Goal: Transaction & Acquisition: Purchase product/service

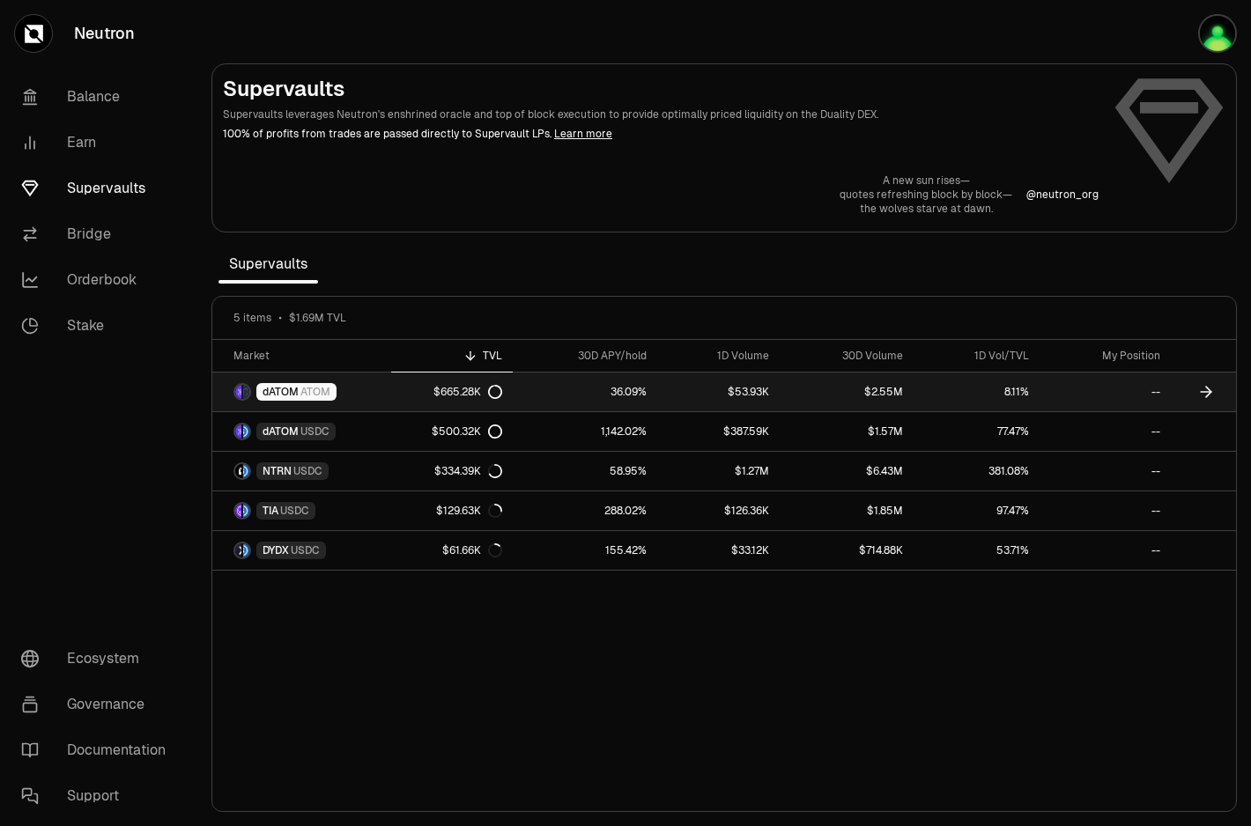
click at [458, 388] on div "$665.28K" at bounding box center [467, 392] width 69 height 14
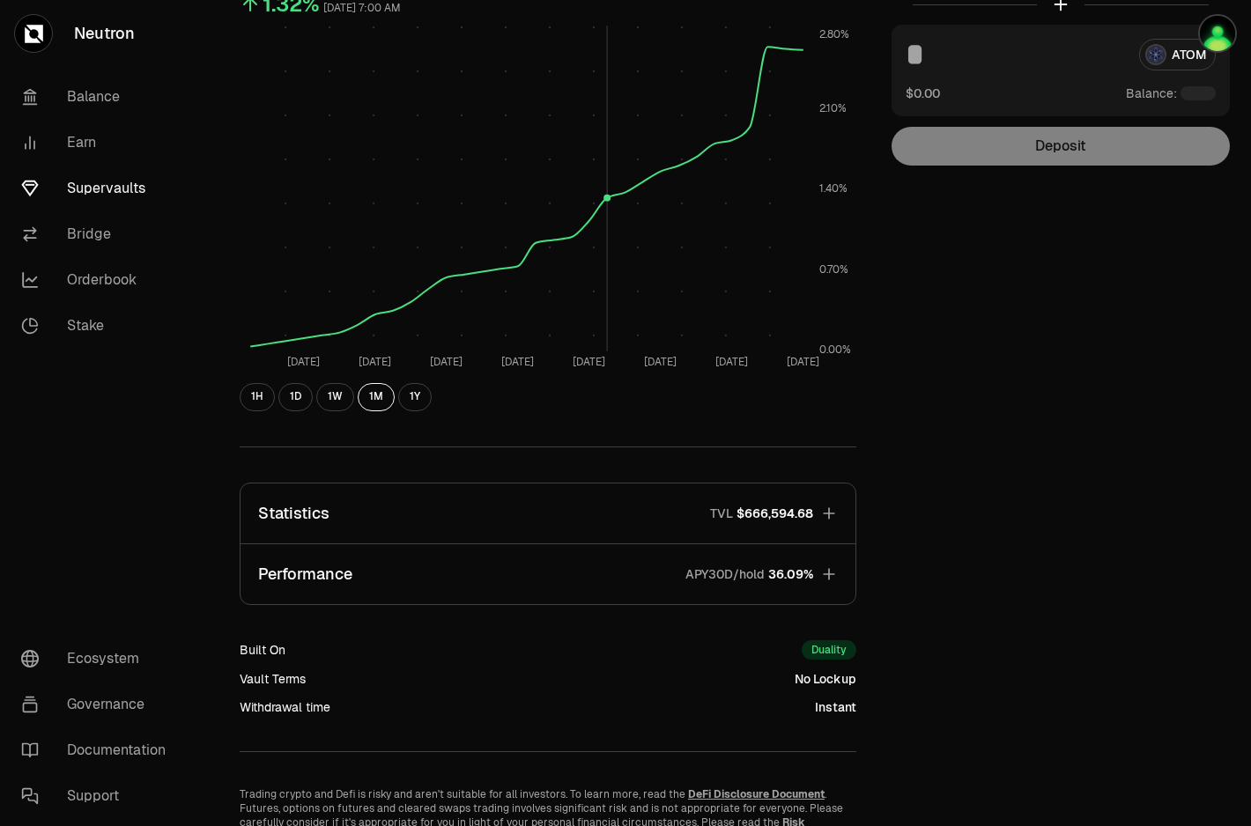
scroll to position [323, 0]
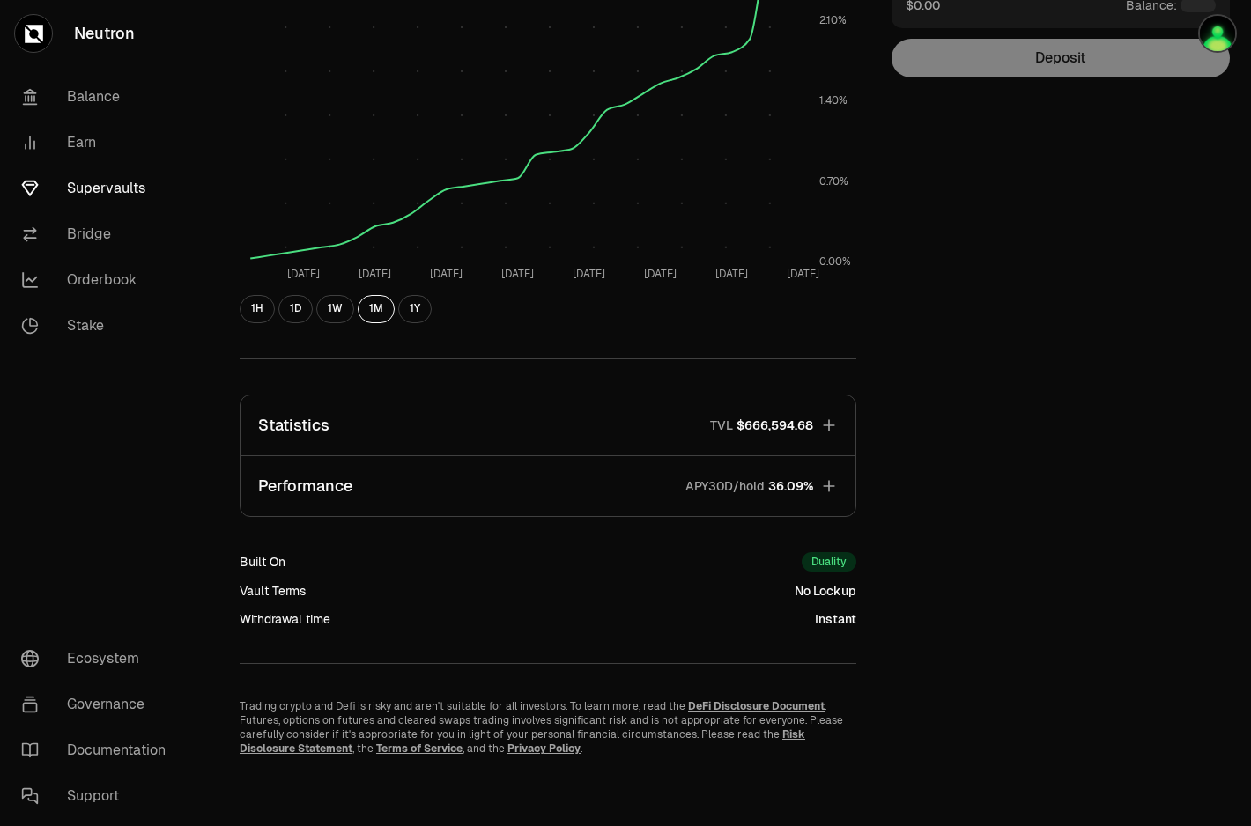
click at [825, 484] on icon "button" at bounding box center [828, 485] width 11 height 11
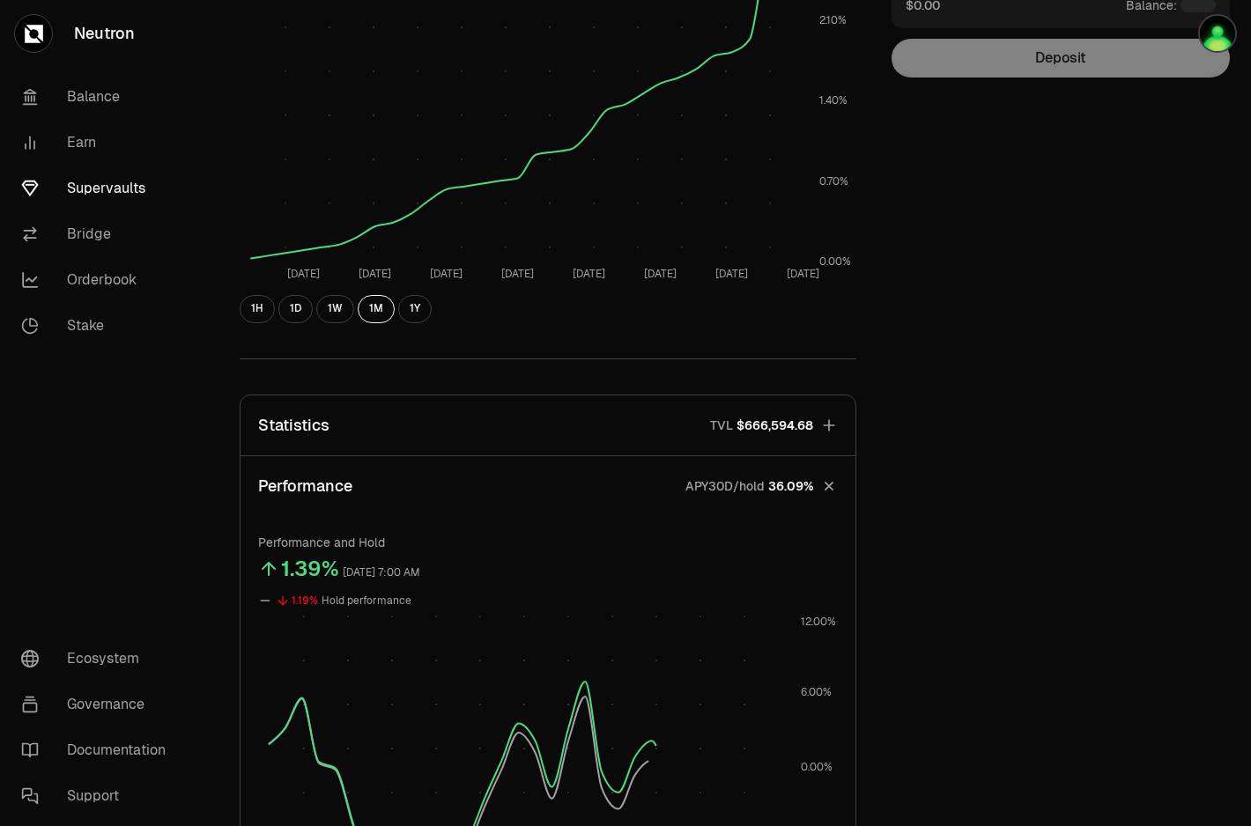
click at [832, 419] on icon "button" at bounding box center [829, 426] width 18 height 18
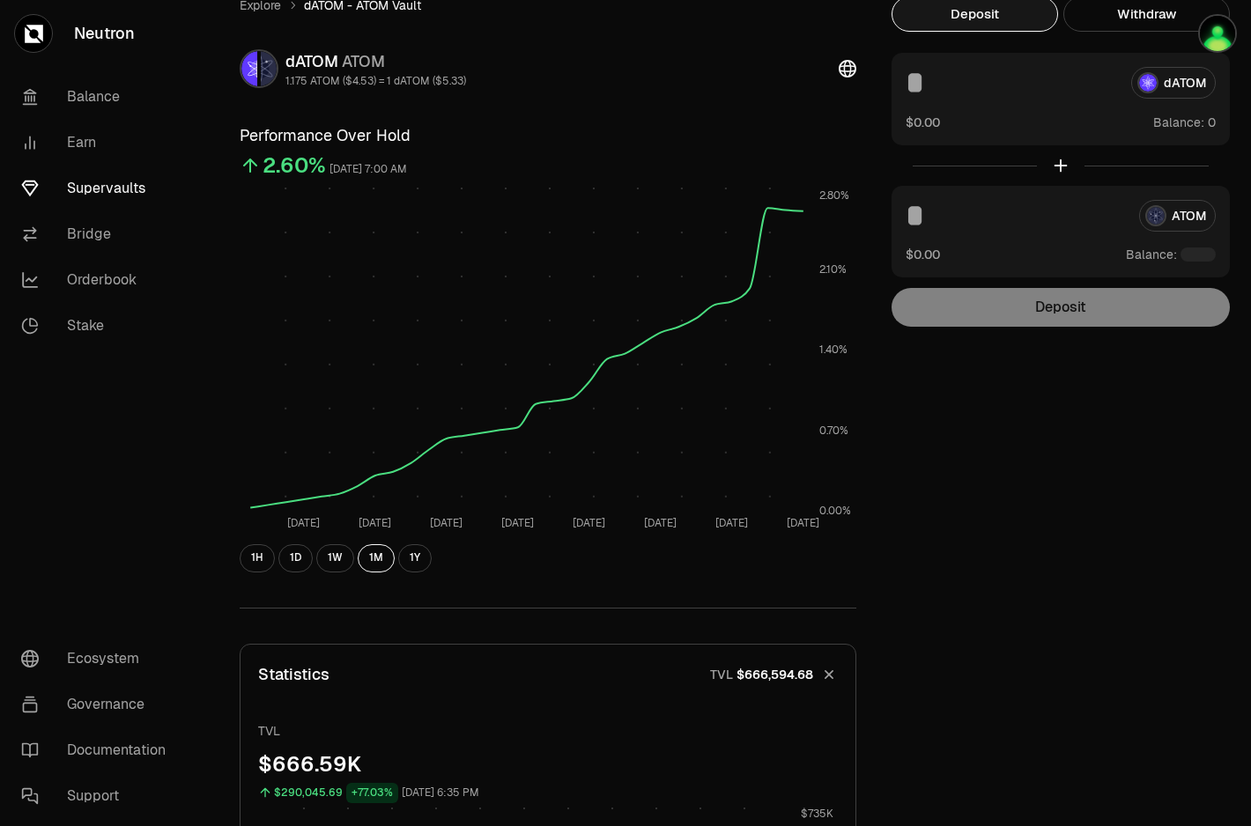
scroll to position [0, 0]
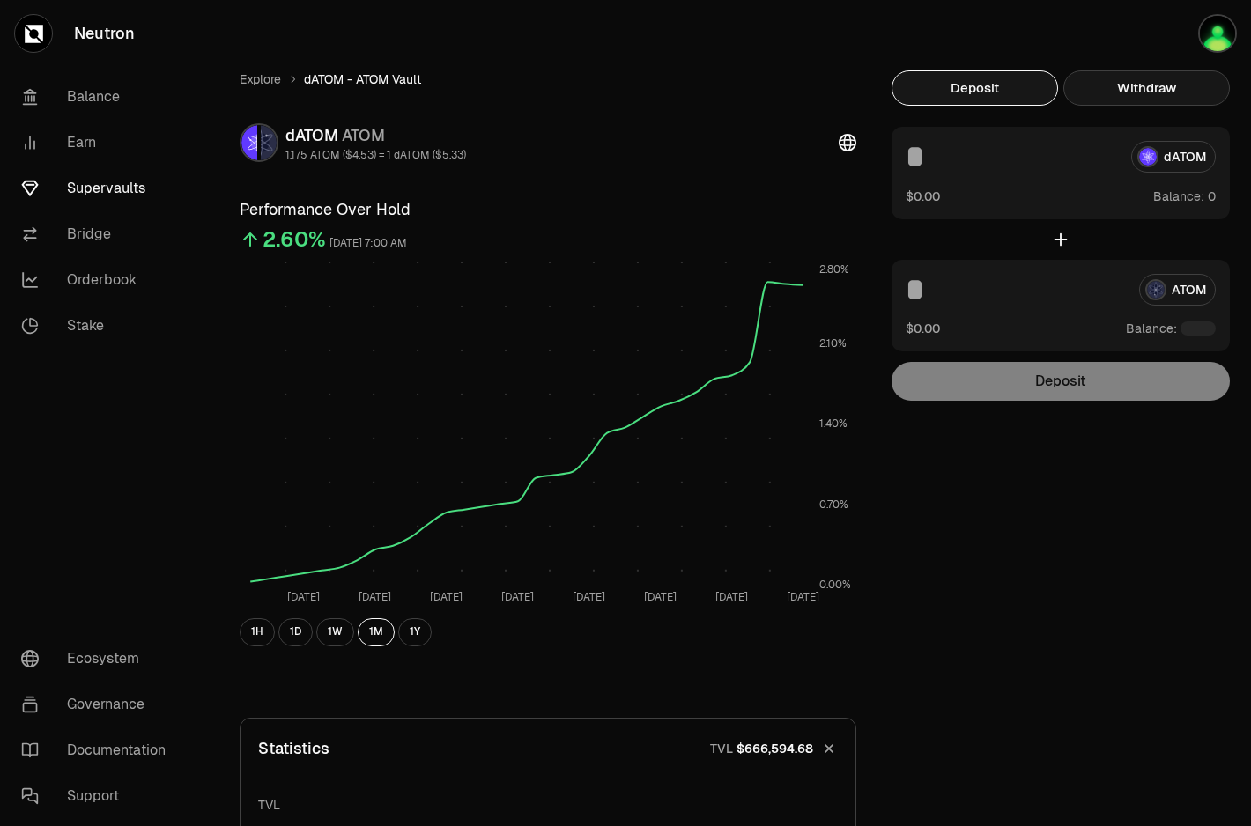
click at [1161, 81] on button "Withdraw" at bounding box center [1146, 87] width 166 height 35
click at [973, 81] on button "Deposit" at bounding box center [974, 87] width 166 height 35
click at [71, 150] on link "Earn" at bounding box center [98, 143] width 183 height 46
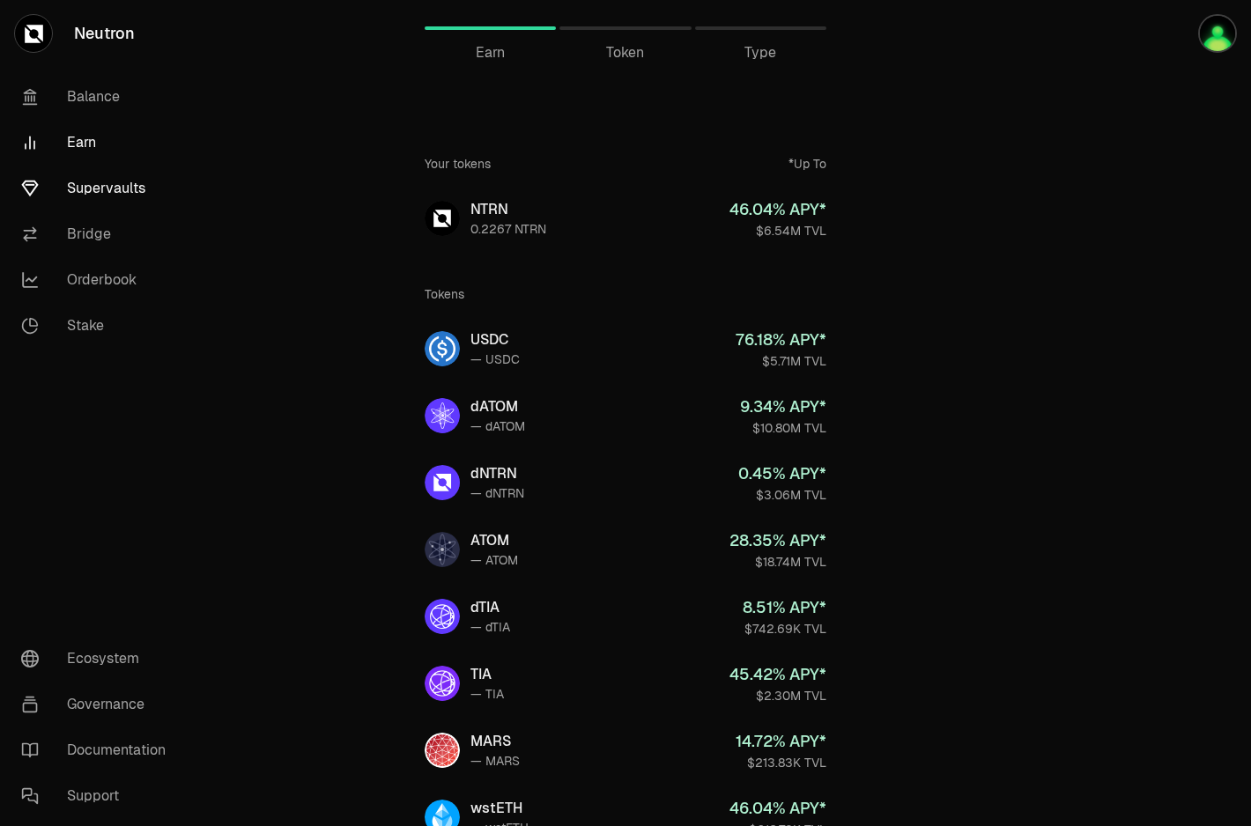
click at [111, 187] on link "Supervaults" at bounding box center [98, 189] width 183 height 46
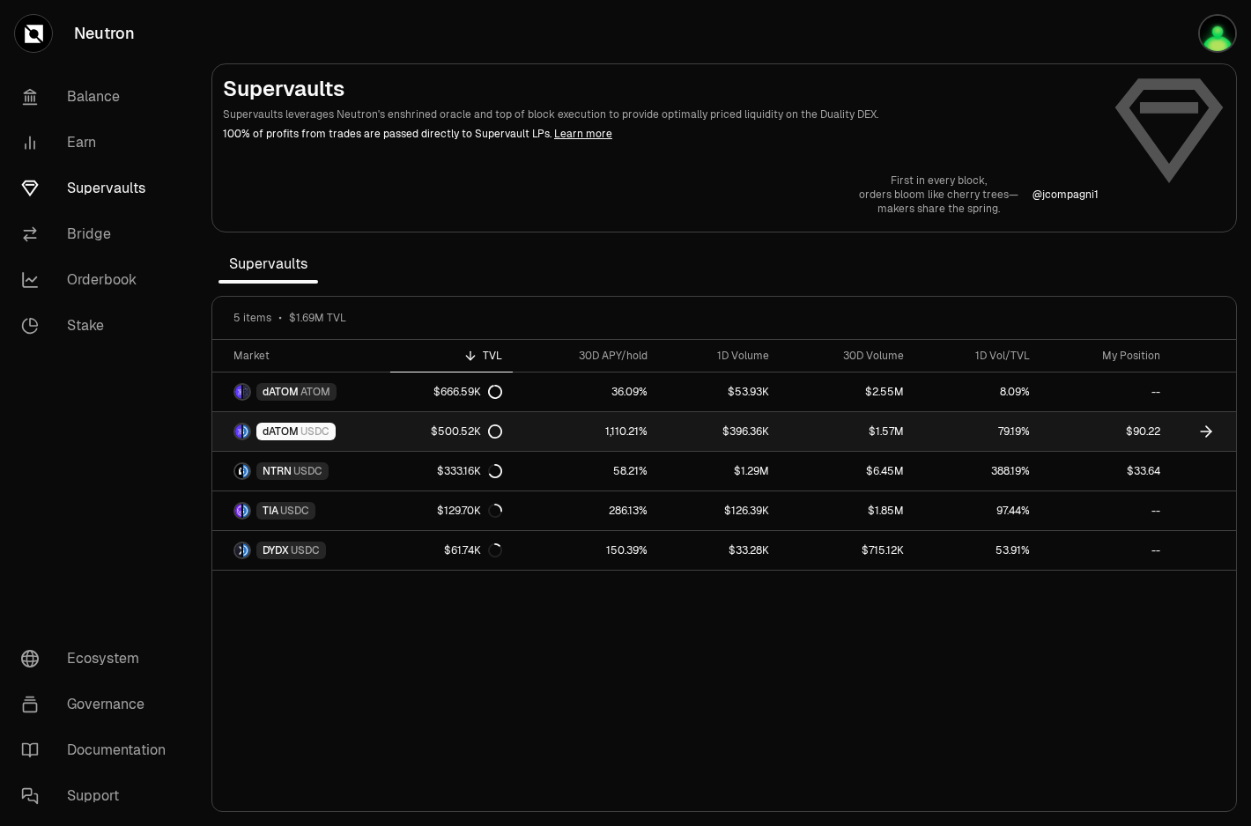
click at [368, 435] on link "dATOM USDC" at bounding box center [301, 431] width 178 height 39
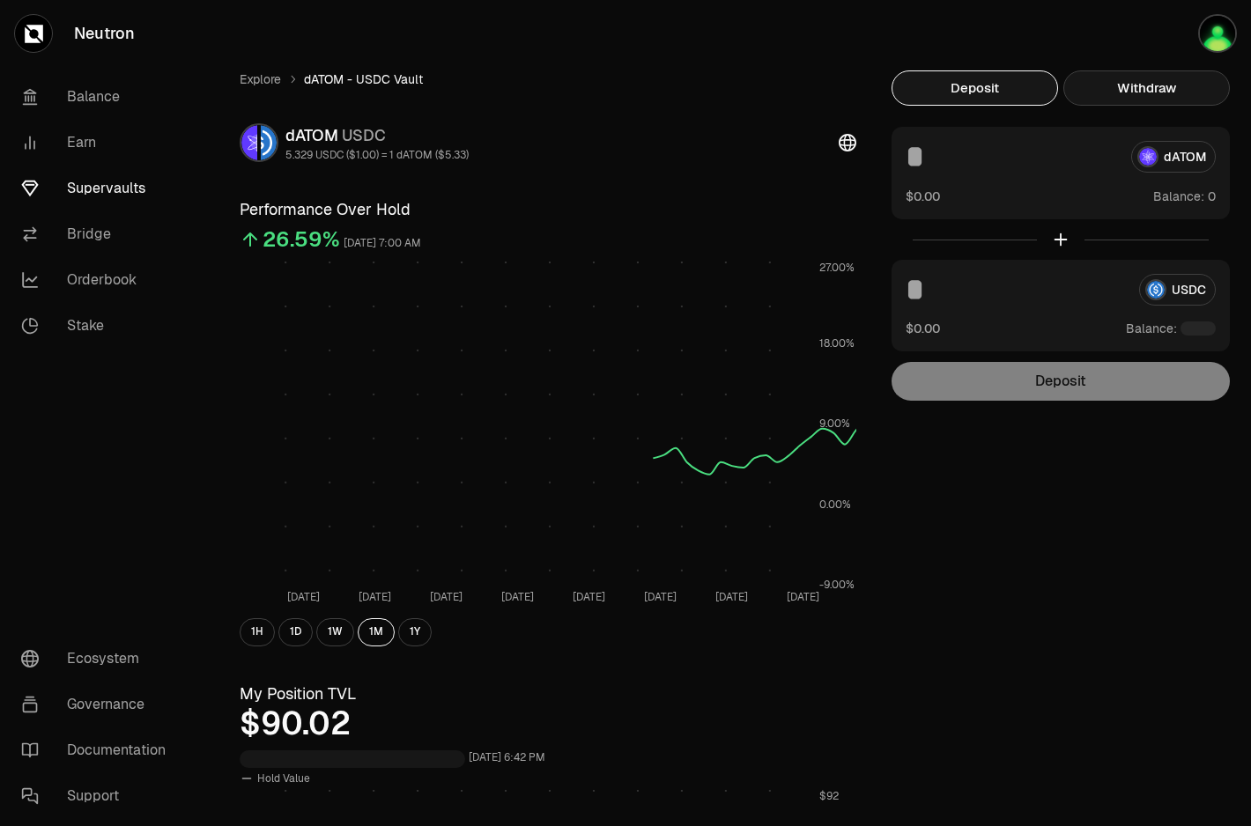
click at [1165, 83] on button "Withdraw" at bounding box center [1146, 87] width 166 height 35
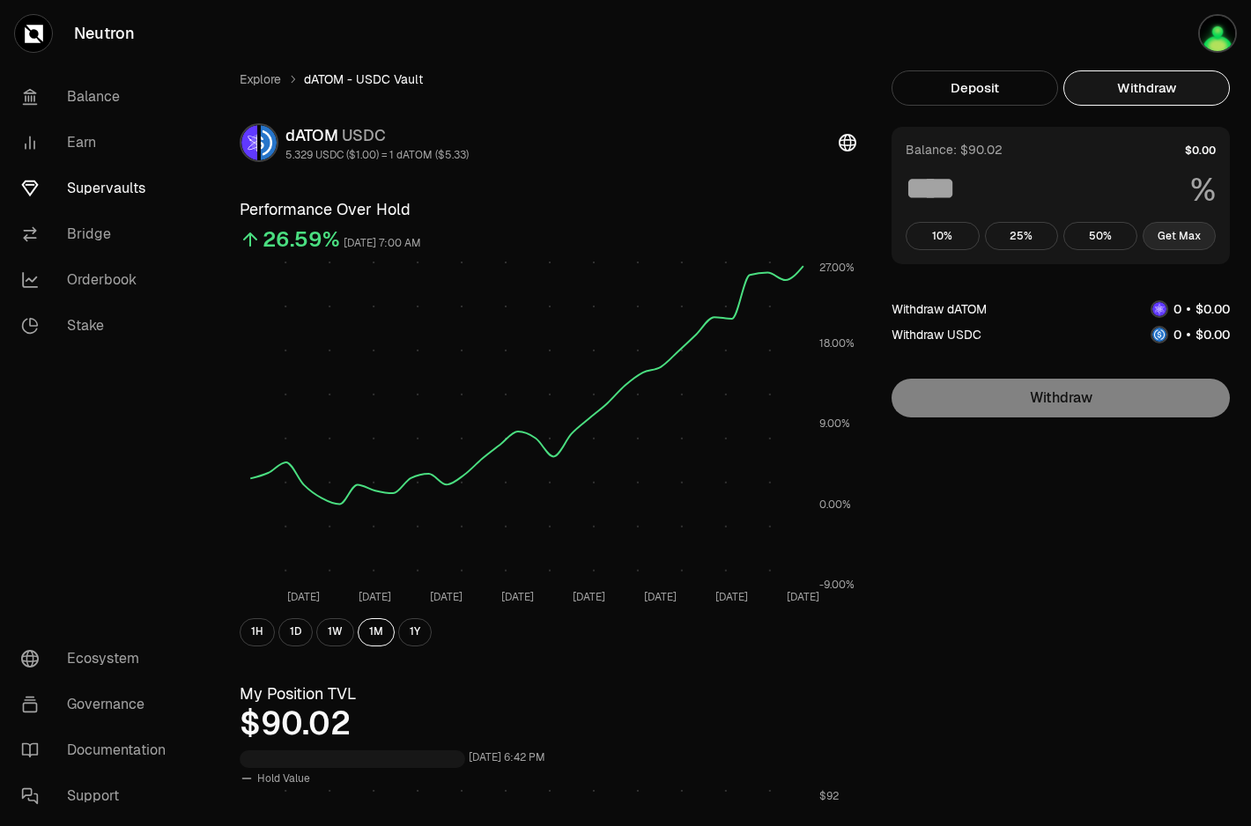
click at [1174, 224] on button "Get Max" at bounding box center [1180, 236] width 74 height 28
type input "***"
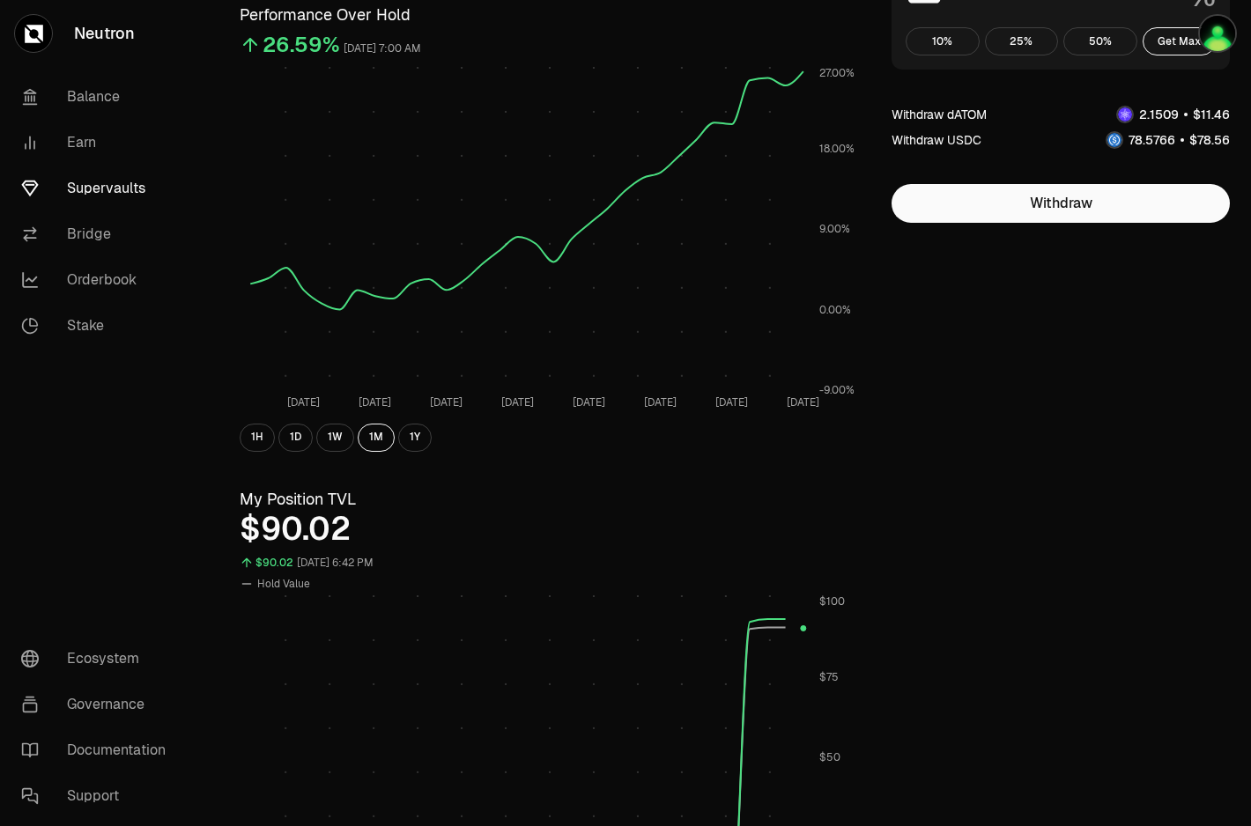
scroll to position [198, 0]
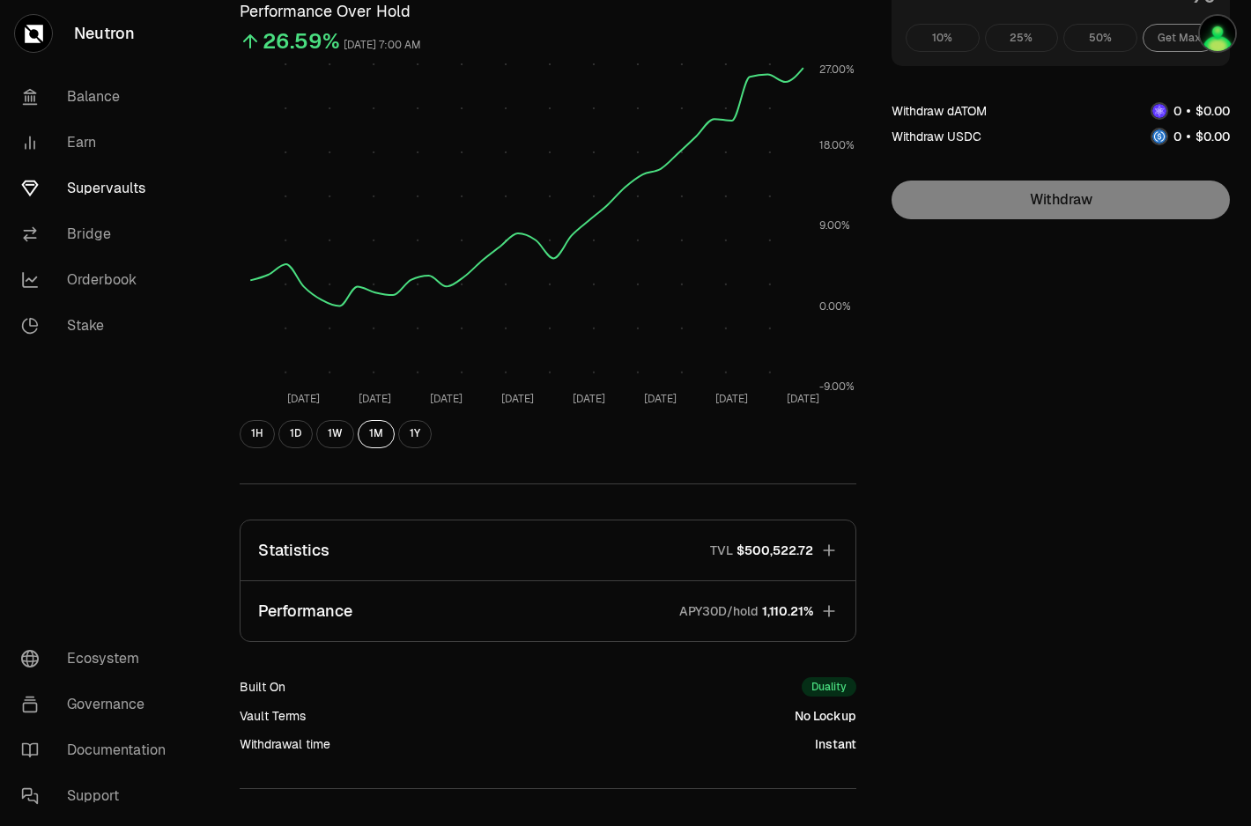
click at [103, 199] on link "Supervaults" at bounding box center [98, 189] width 183 height 46
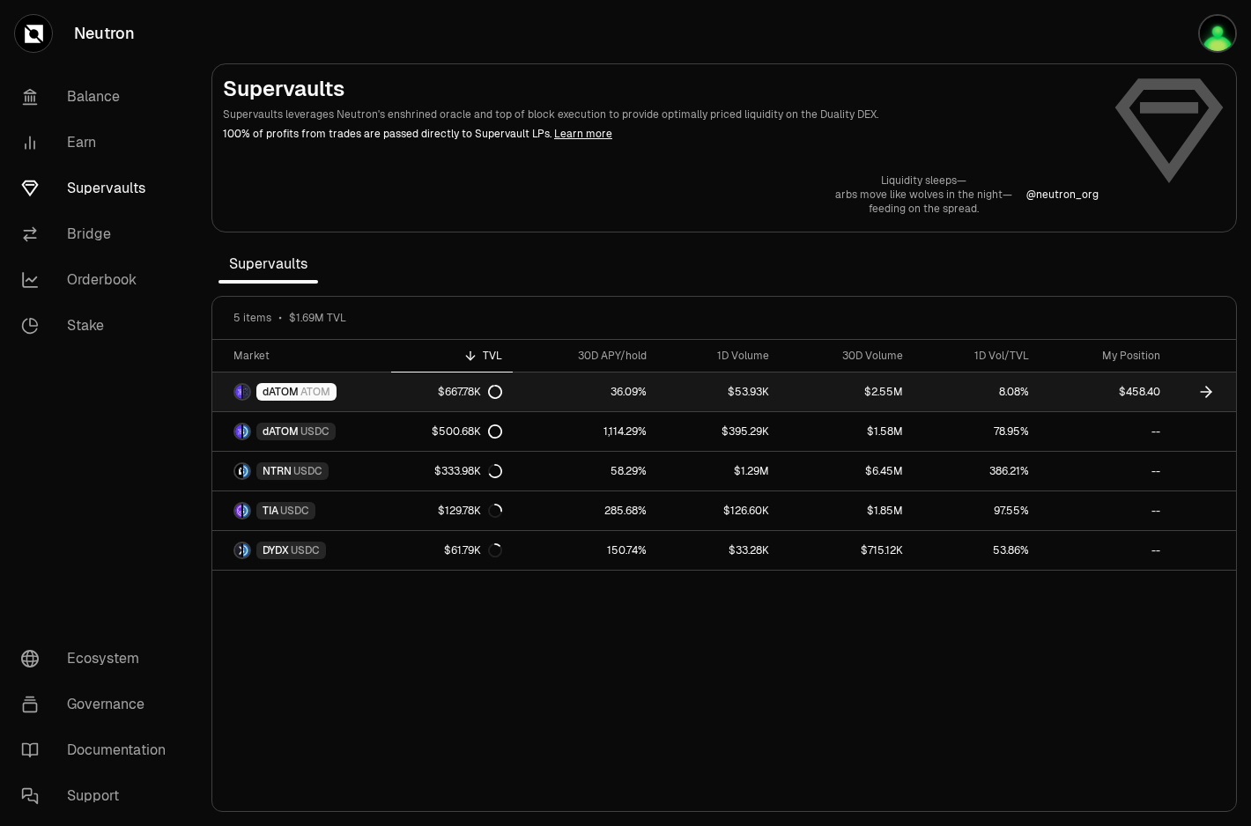
click at [418, 392] on link "$667.78K" at bounding box center [452, 392] width 122 height 39
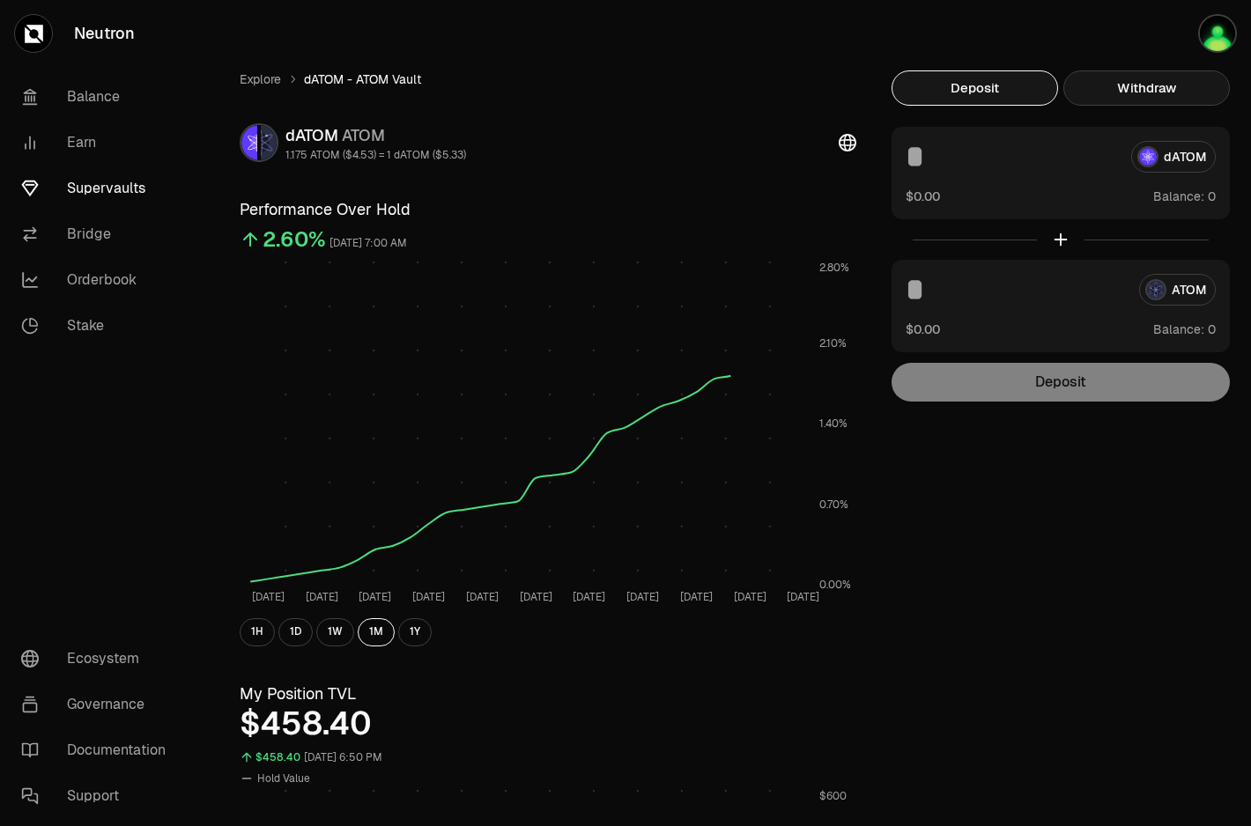
click at [1160, 86] on button "Withdraw" at bounding box center [1146, 87] width 166 height 35
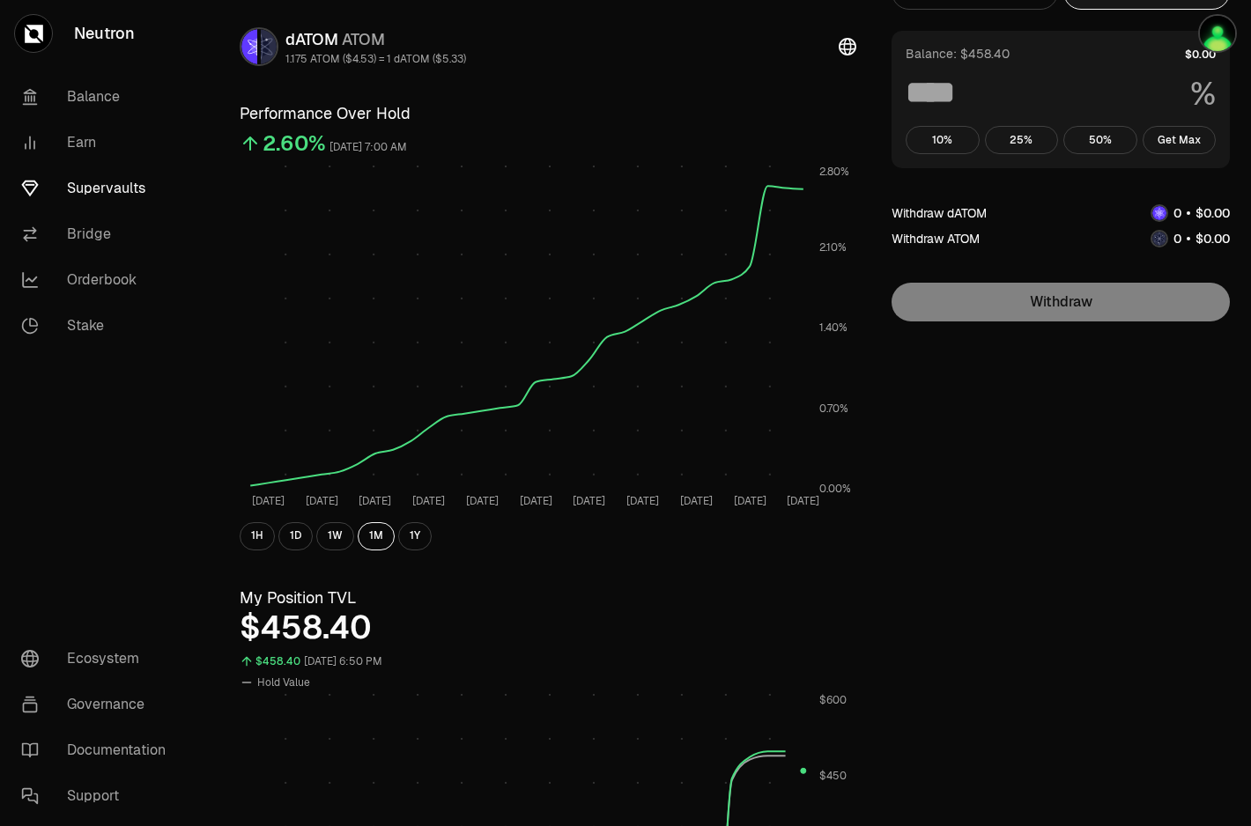
scroll to position [78, 0]
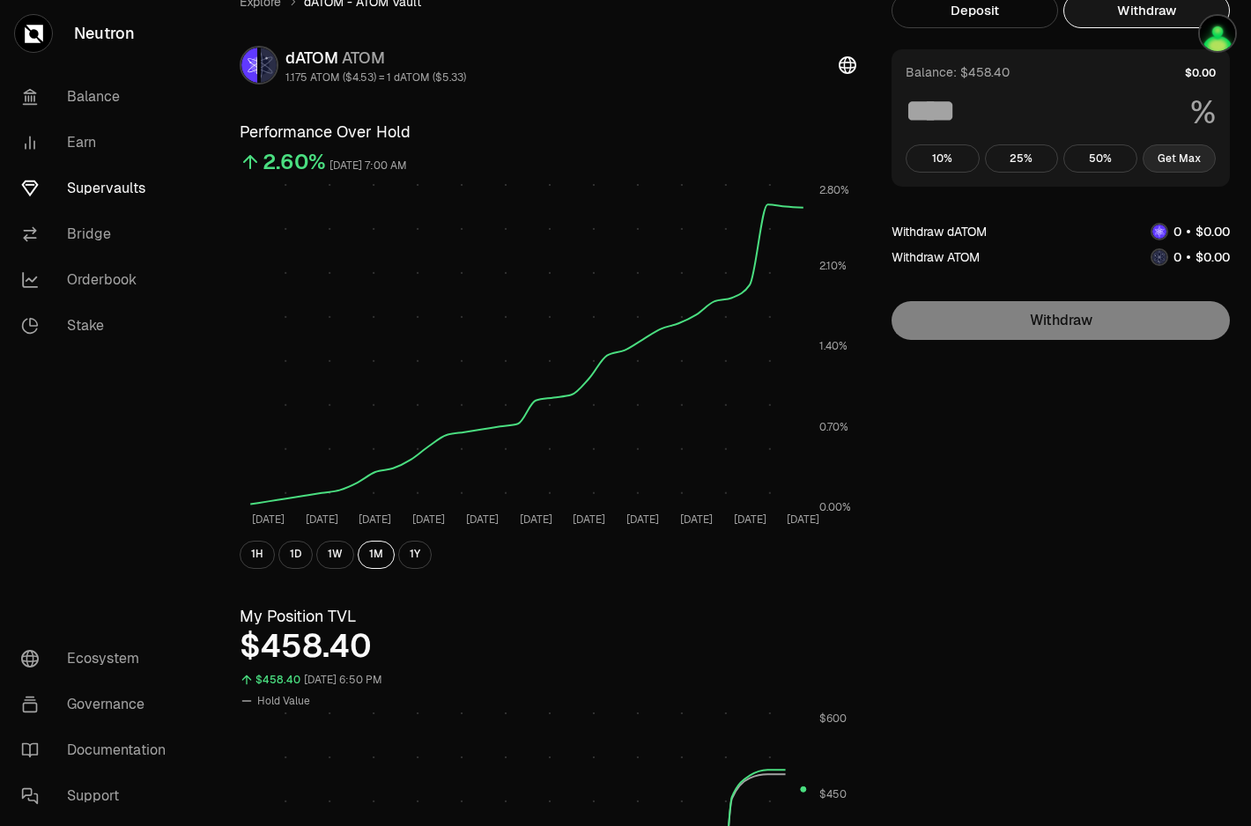
click at [1204, 162] on button "Get Max" at bounding box center [1180, 158] width 74 height 28
type input "***"
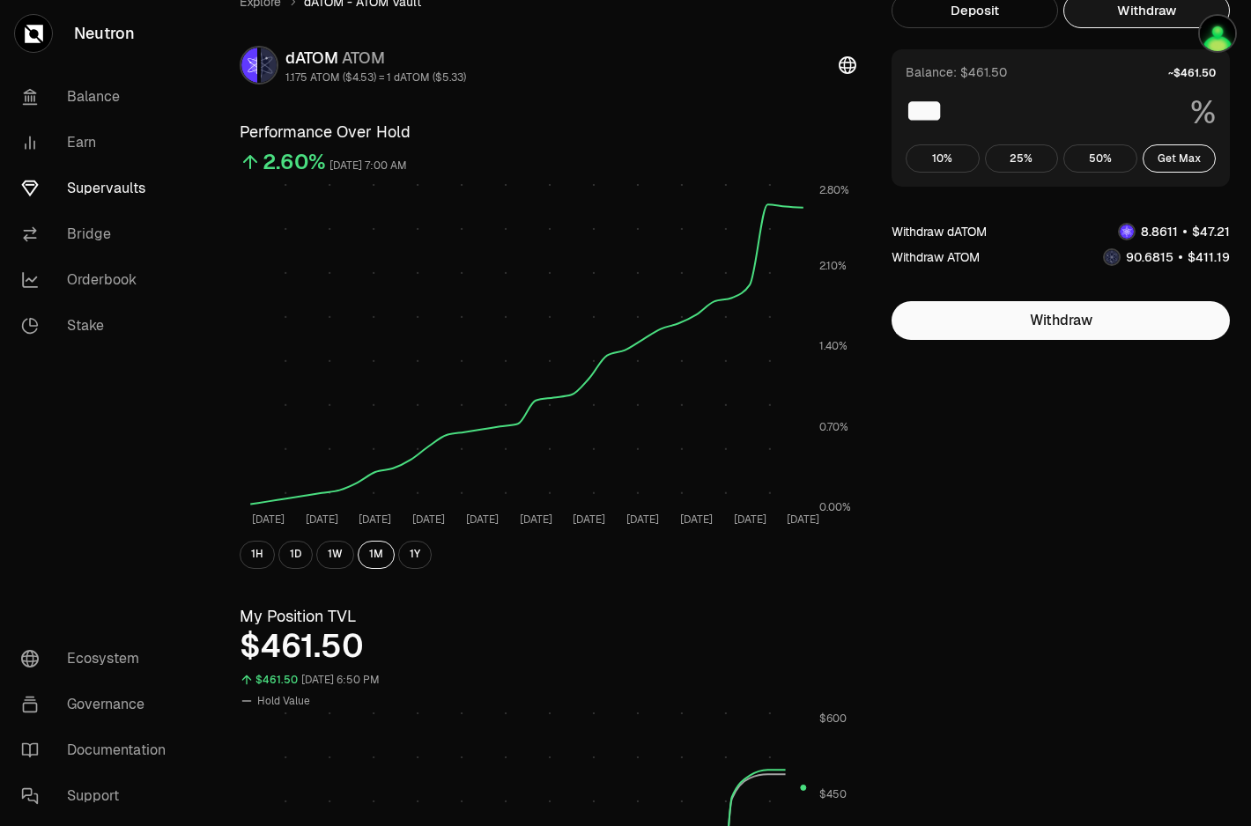
scroll to position [0, 0]
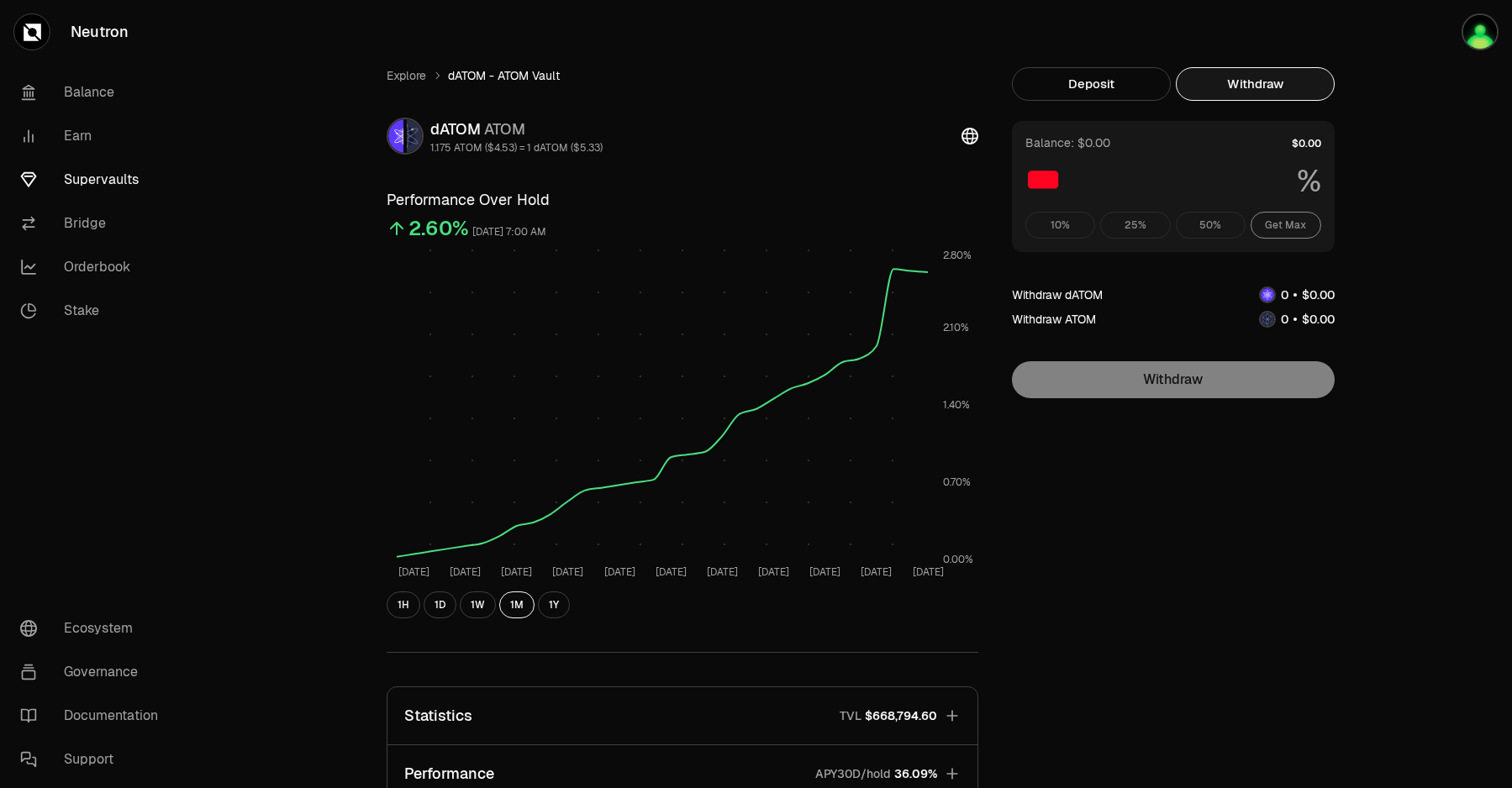
click at [97, 184] on link "Supervaults" at bounding box center [93, 180] width 175 height 44
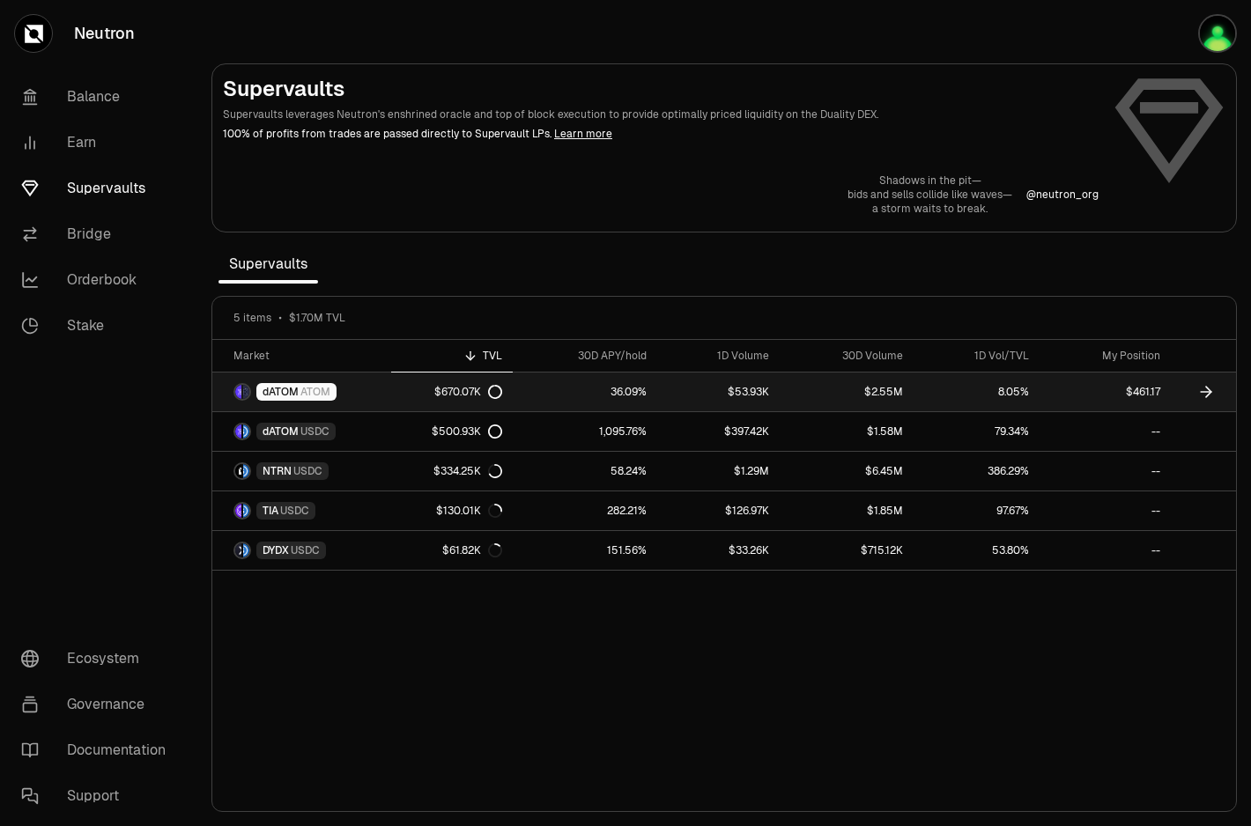
click at [821, 398] on link "$2.55M" at bounding box center [847, 392] width 134 height 39
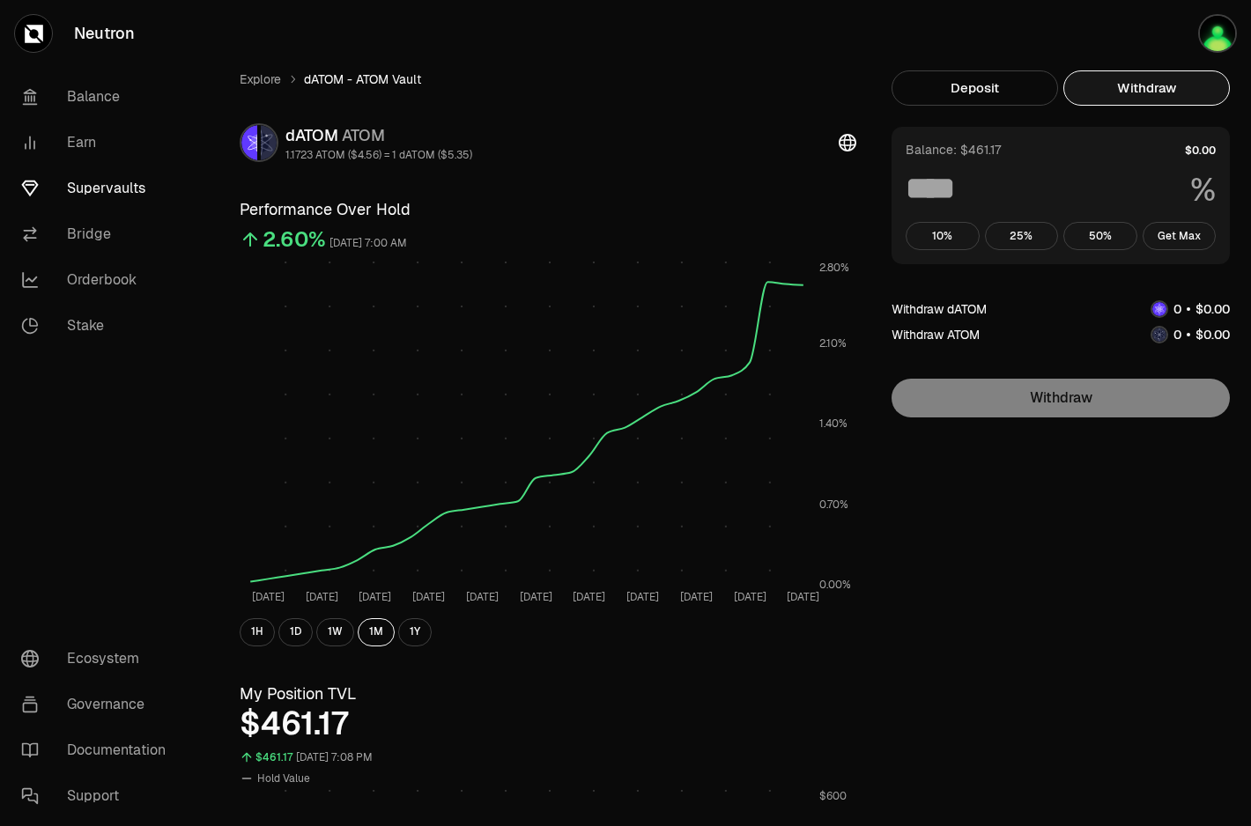
click at [1196, 88] on button "Withdraw" at bounding box center [1146, 87] width 166 height 35
click at [1167, 225] on button "Get Max" at bounding box center [1180, 236] width 74 height 28
type input "***"
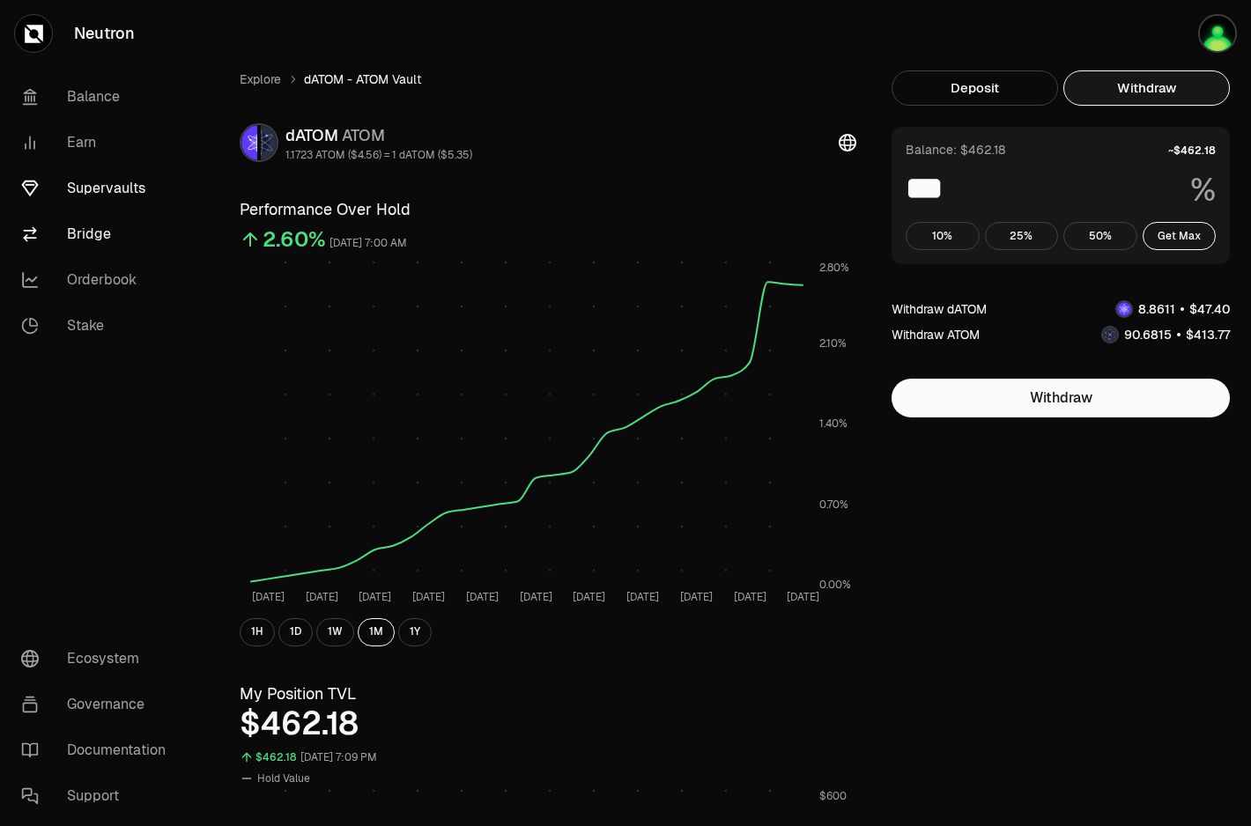
click at [78, 233] on link "Bridge" at bounding box center [98, 234] width 183 height 46
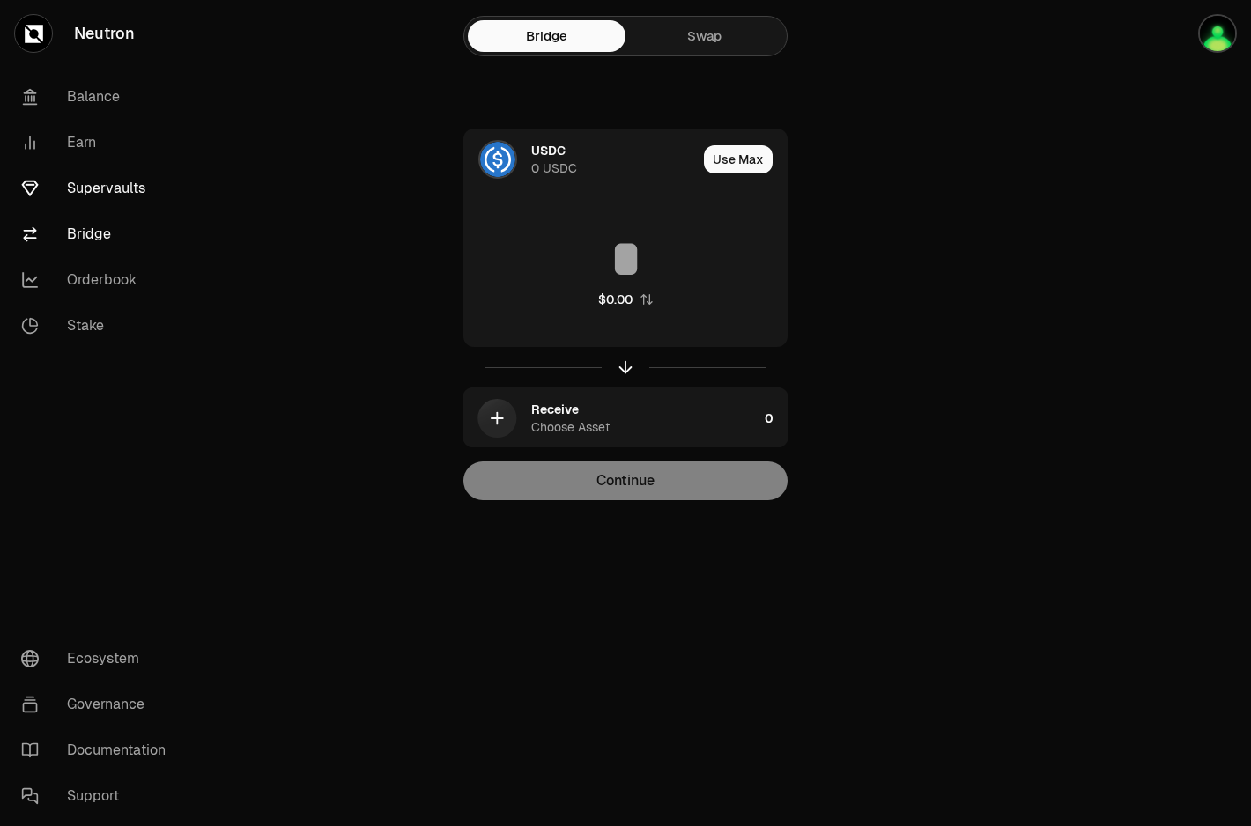
click at [112, 183] on link "Supervaults" at bounding box center [98, 189] width 183 height 46
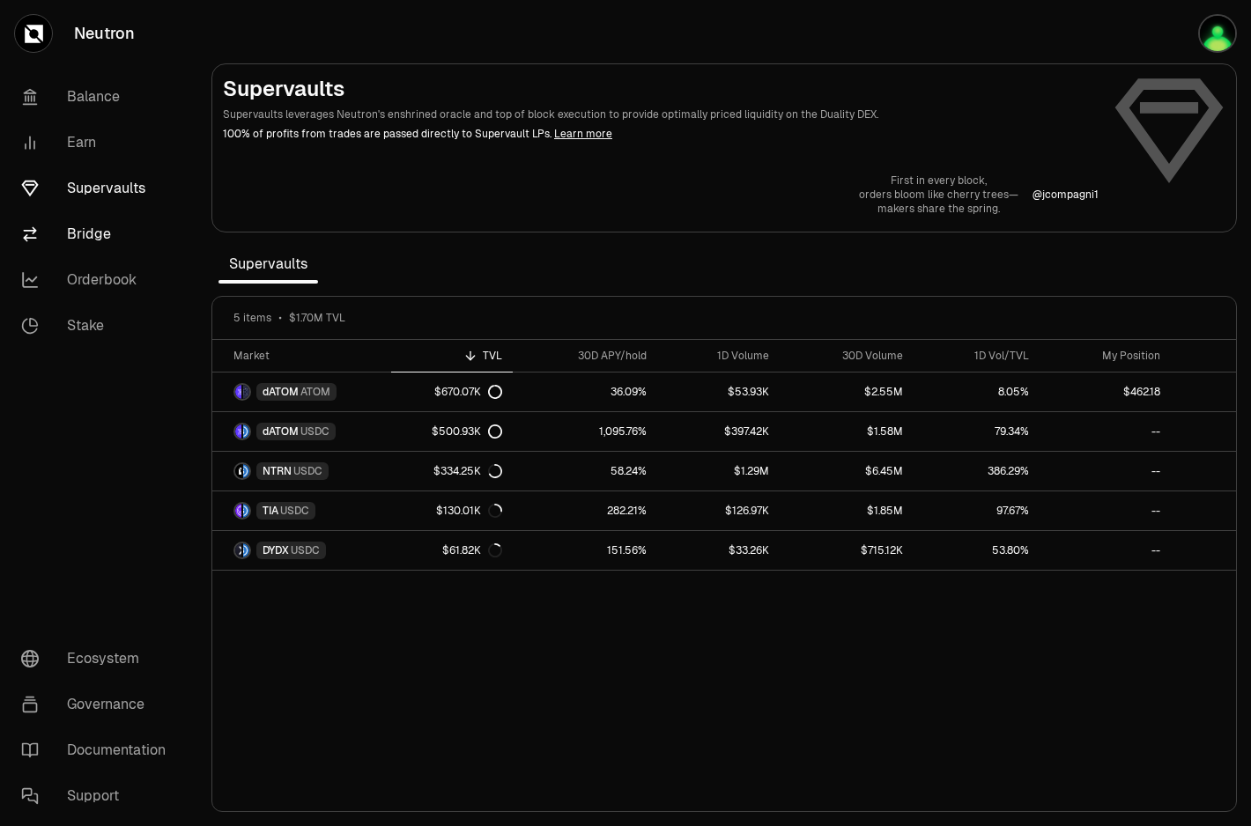
click at [94, 228] on link "Bridge" at bounding box center [98, 234] width 183 height 46
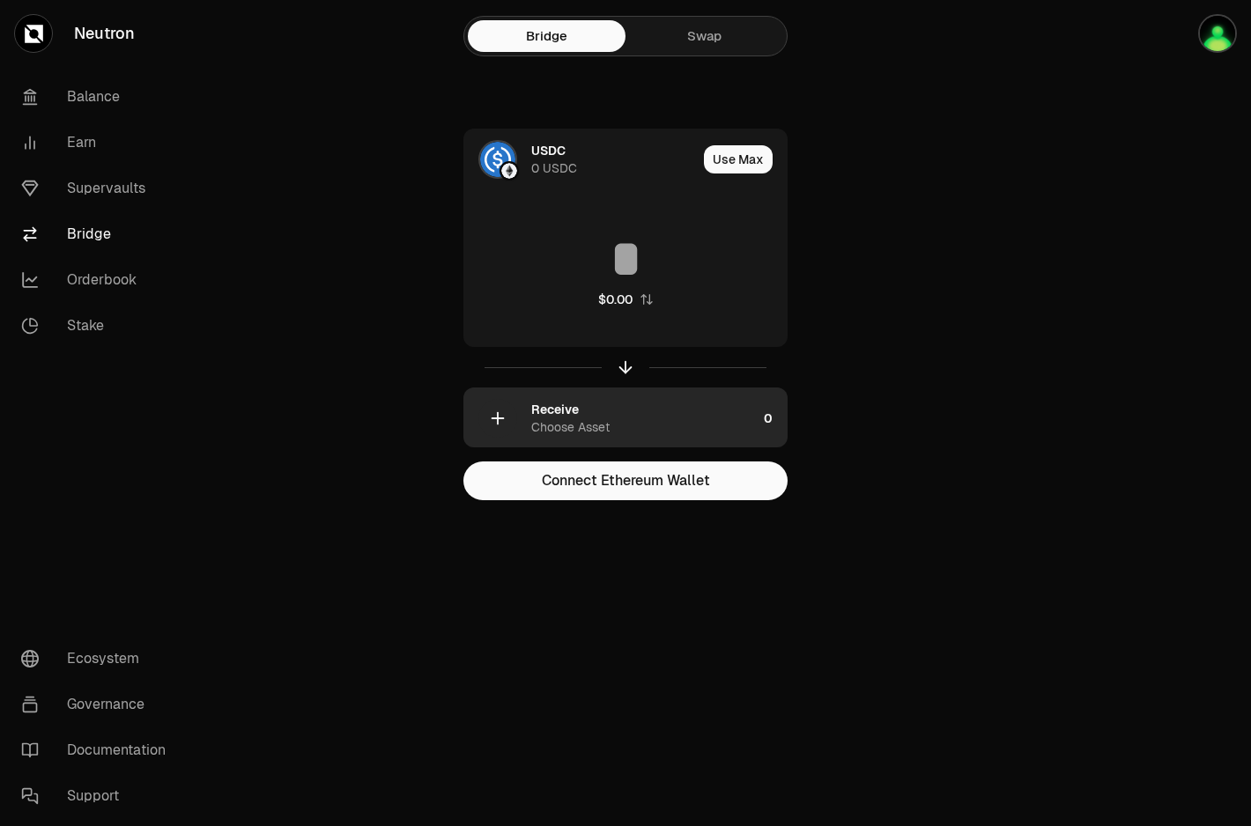
click at [665, 423] on div "Receive Choose Asset" at bounding box center [644, 418] width 226 height 35
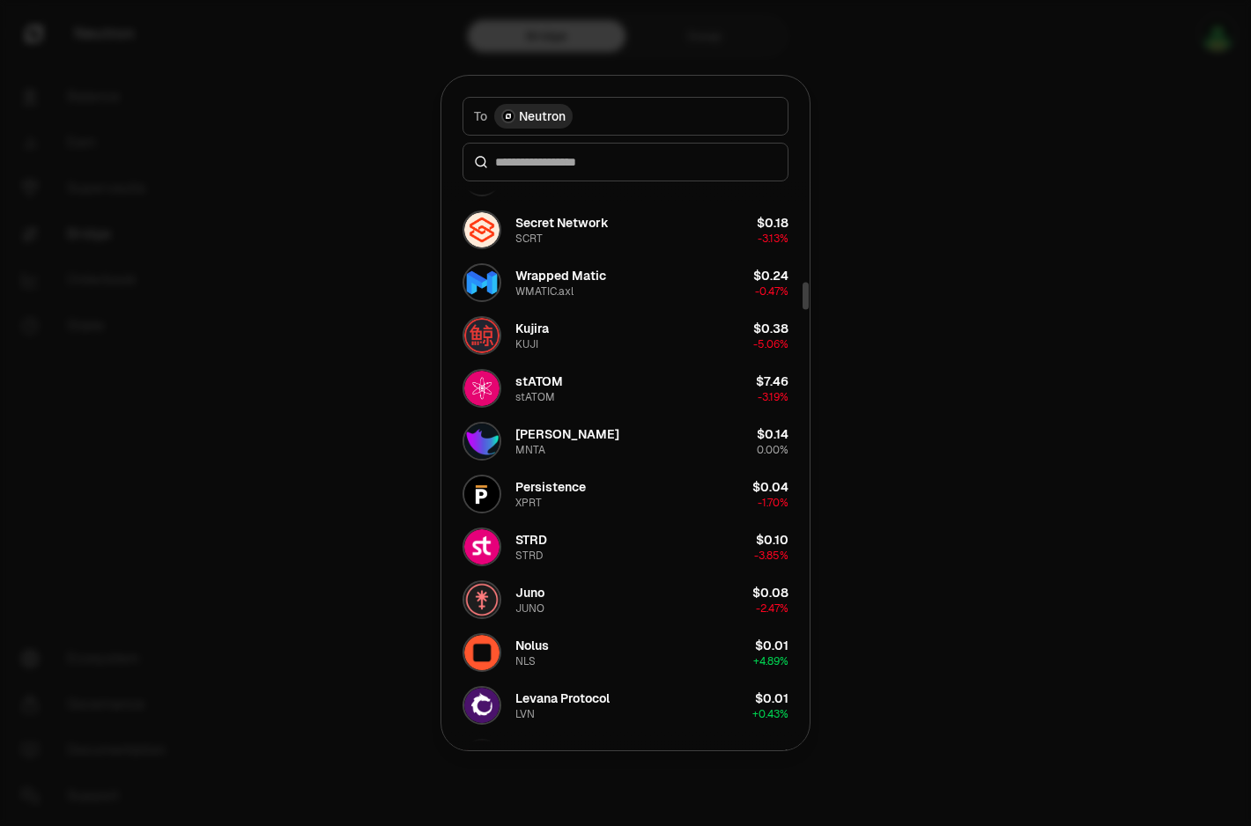
scroll to position [2139, 0]
click at [931, 554] on div at bounding box center [625, 413] width 1251 height 826
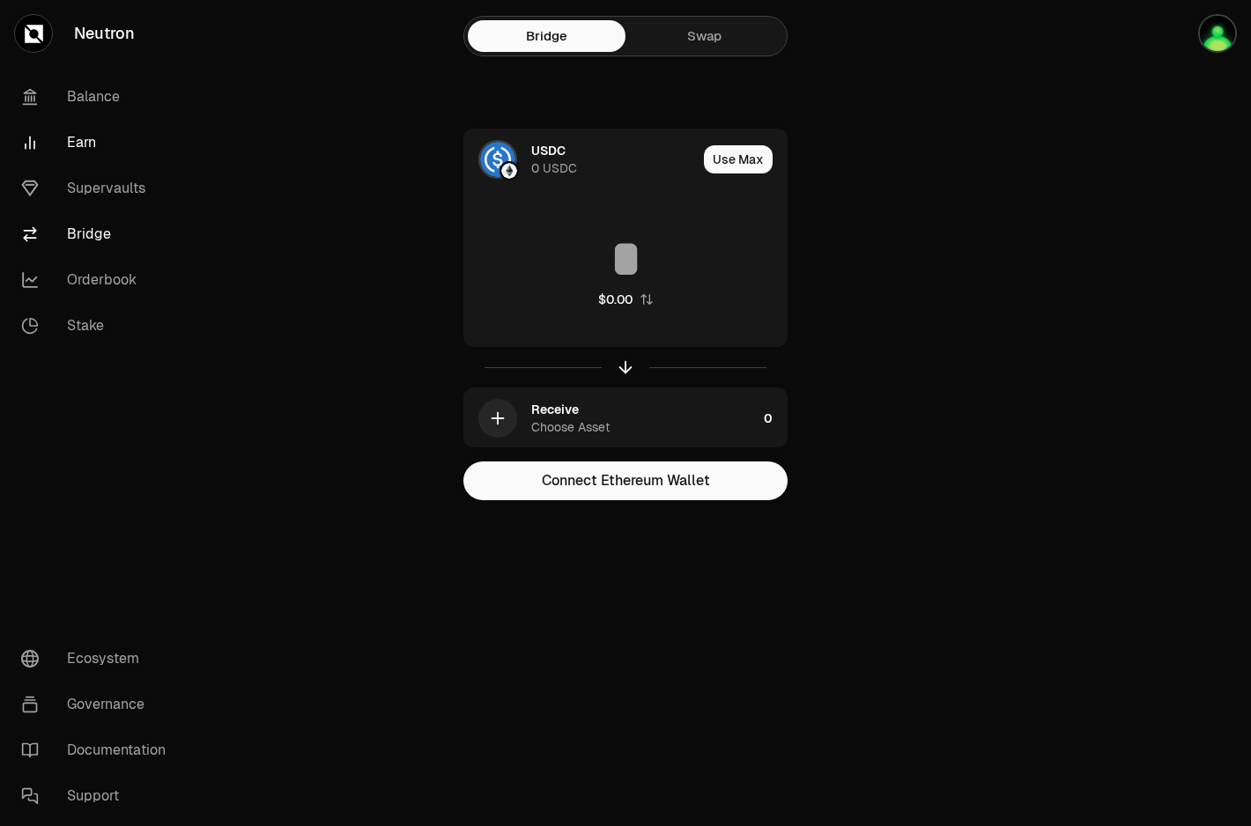
click at [78, 139] on link "Earn" at bounding box center [98, 143] width 183 height 46
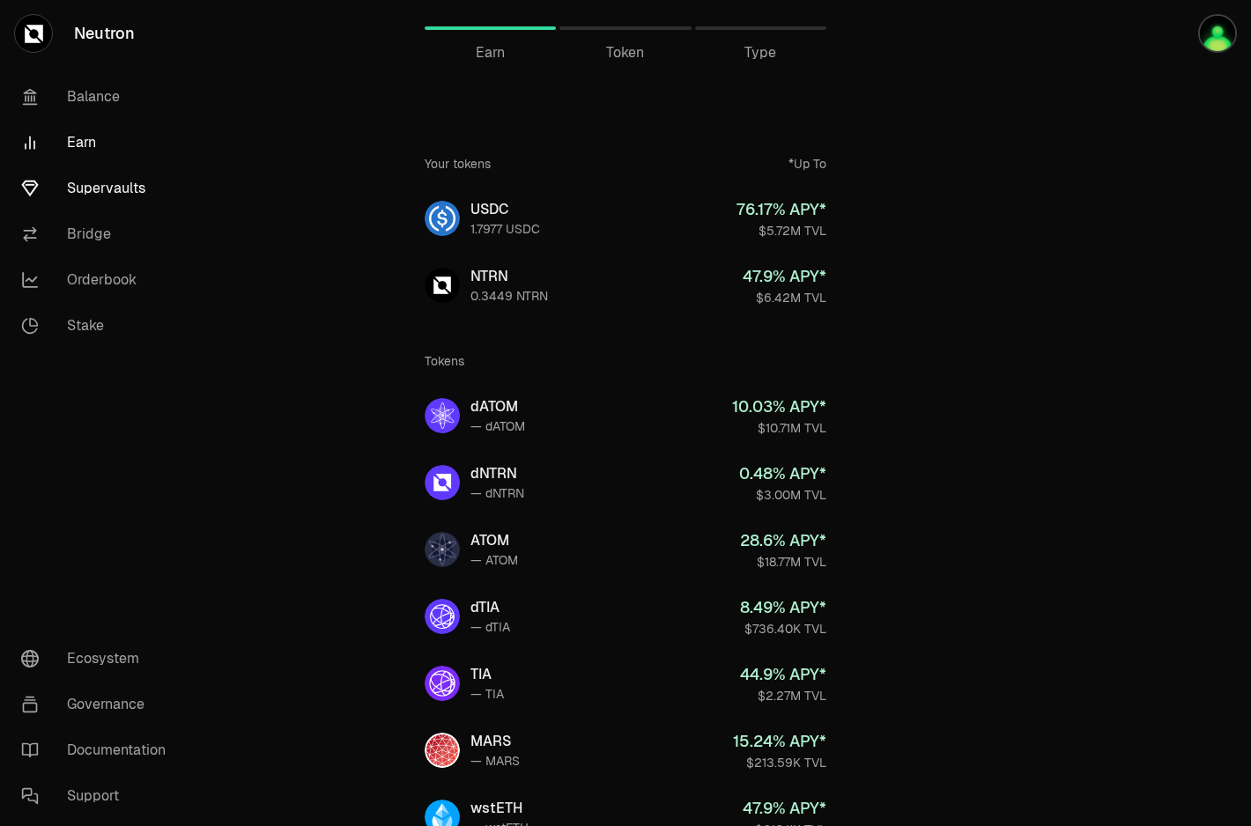
click at [120, 192] on link "Supervaults" at bounding box center [98, 189] width 183 height 46
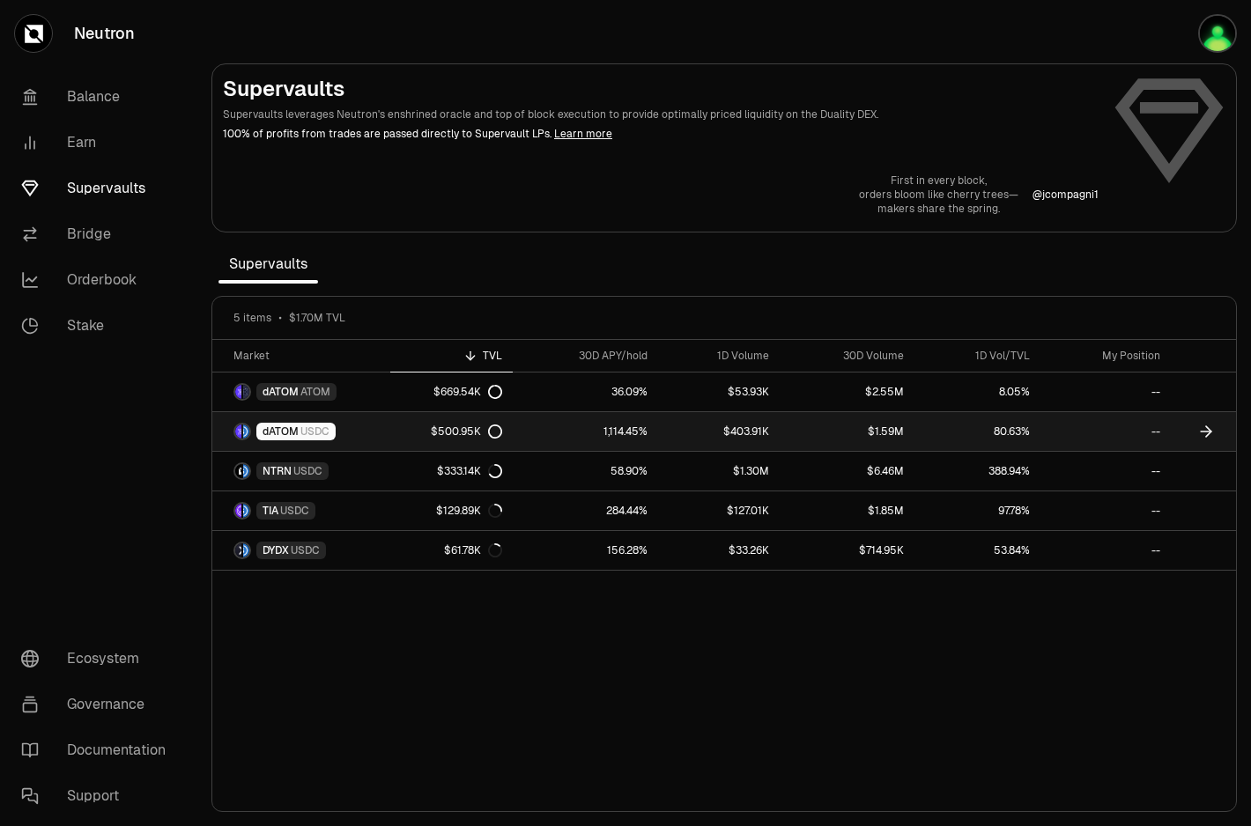
click at [479, 438] on div "$500.95K" at bounding box center [466, 432] width 71 height 14
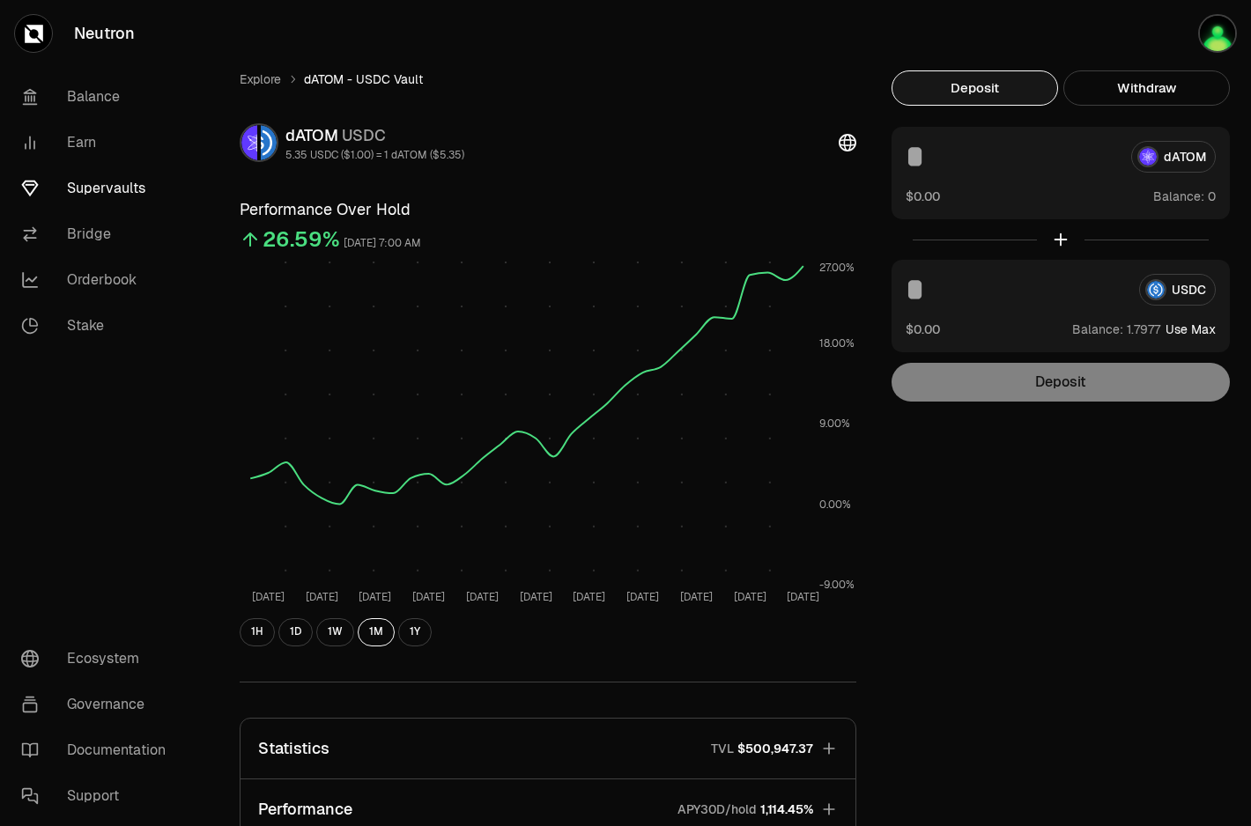
click at [1200, 331] on button "Use Max" at bounding box center [1190, 330] width 50 height 18
type input "********"
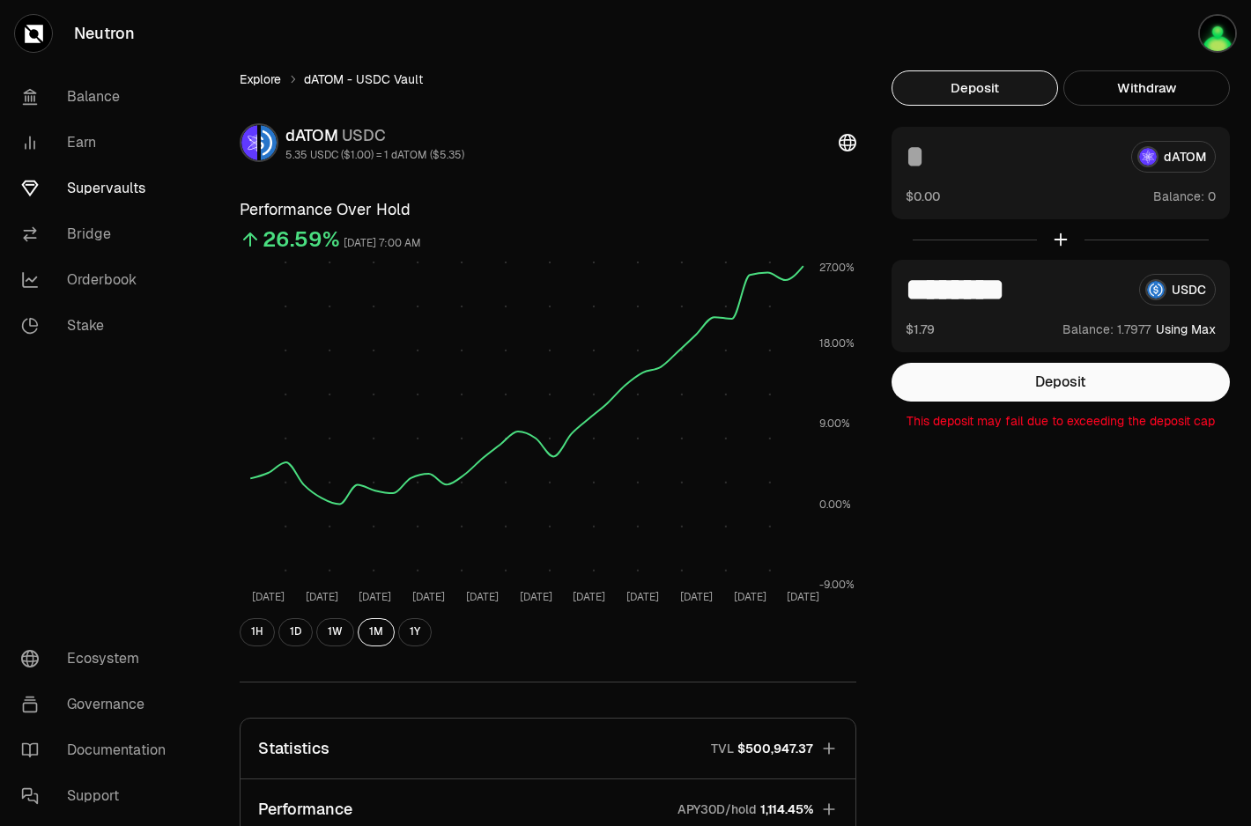
click at [253, 78] on link "Explore" at bounding box center [260, 79] width 41 height 18
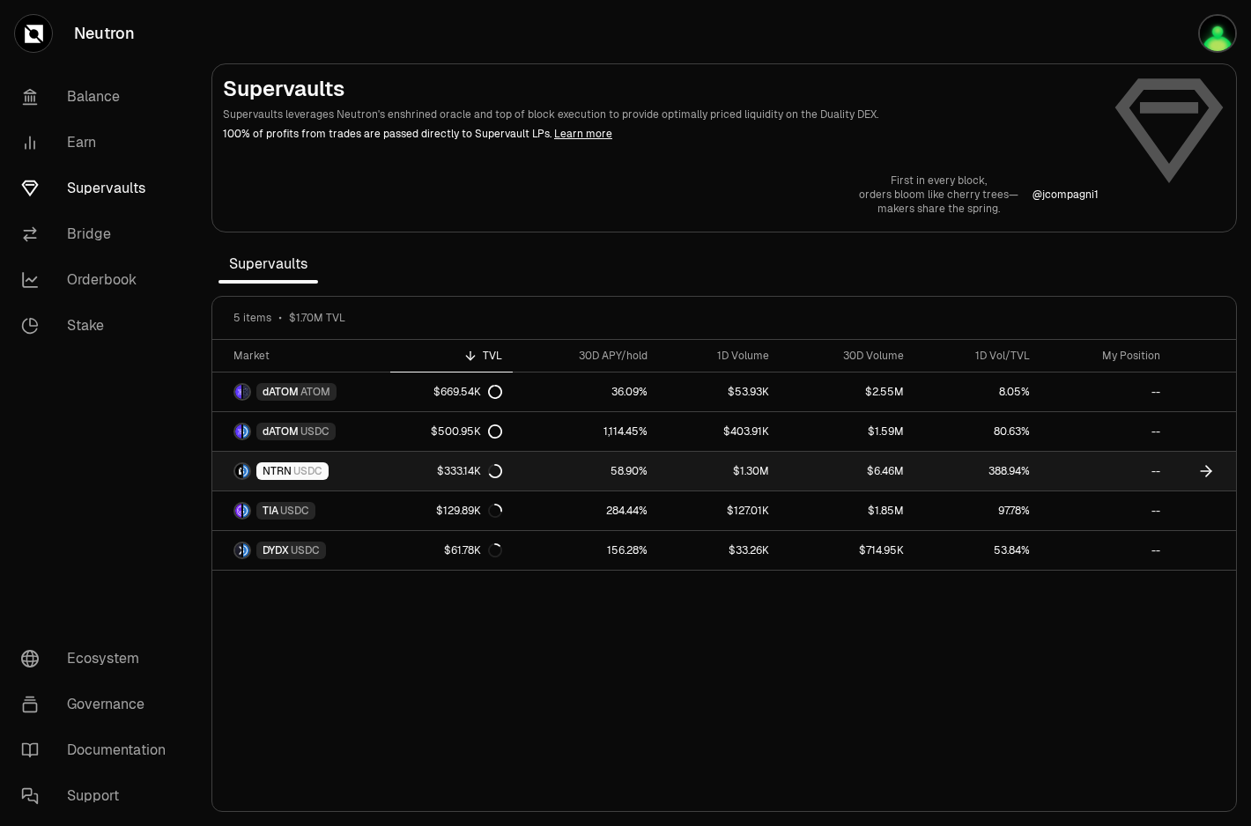
click at [386, 478] on link "NTRN USDC" at bounding box center [301, 471] width 178 height 39
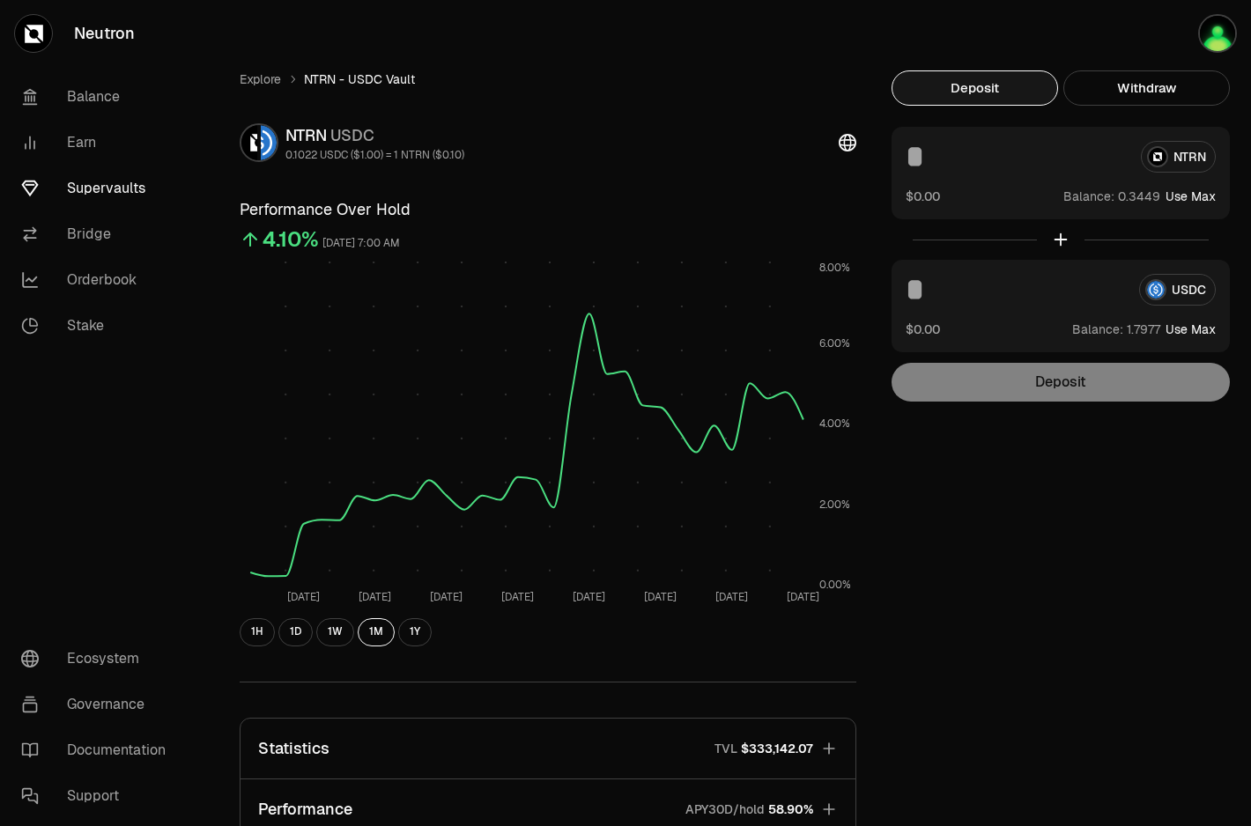
click at [1199, 327] on button "Use Max" at bounding box center [1190, 330] width 50 height 18
type input "********"
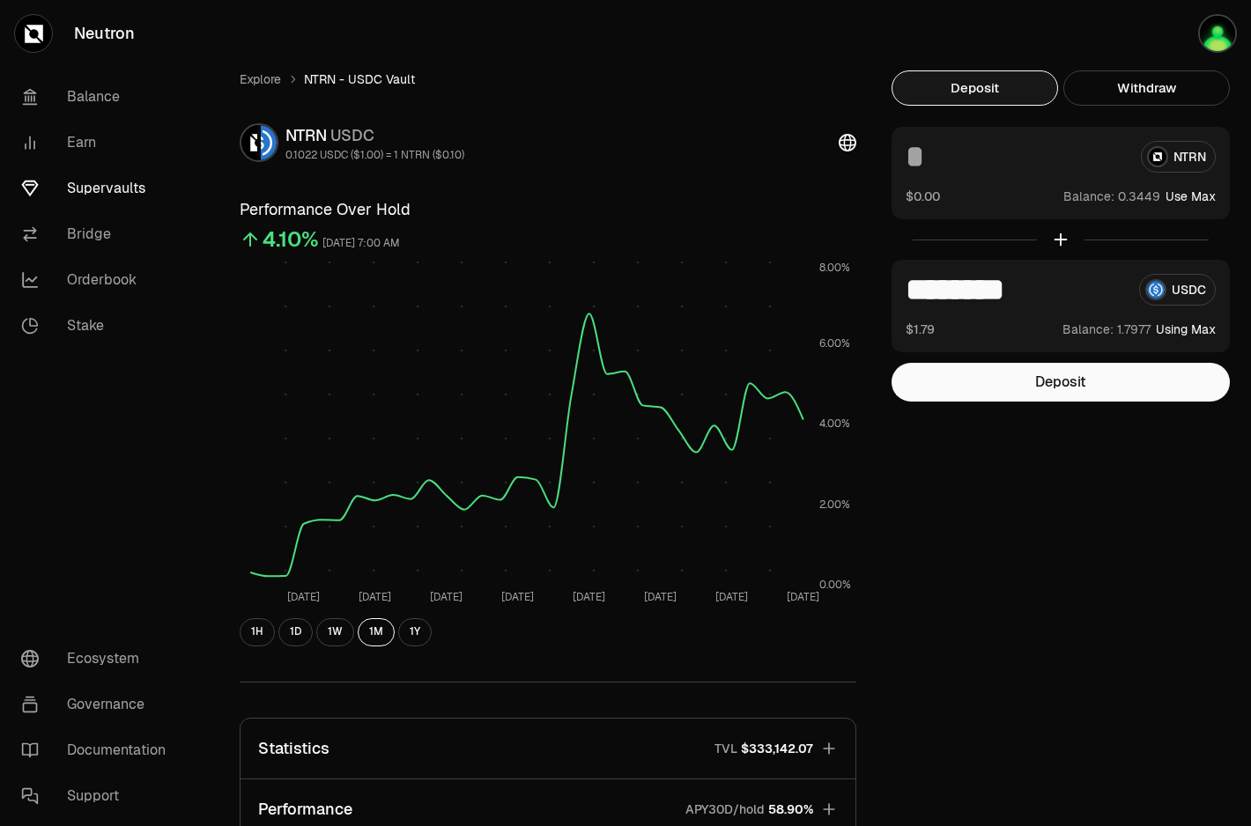
click at [963, 165] on input at bounding box center [1016, 157] width 221 height 32
type input "*"
click at [1039, 384] on button "Deposit" at bounding box center [1060, 382] width 338 height 39
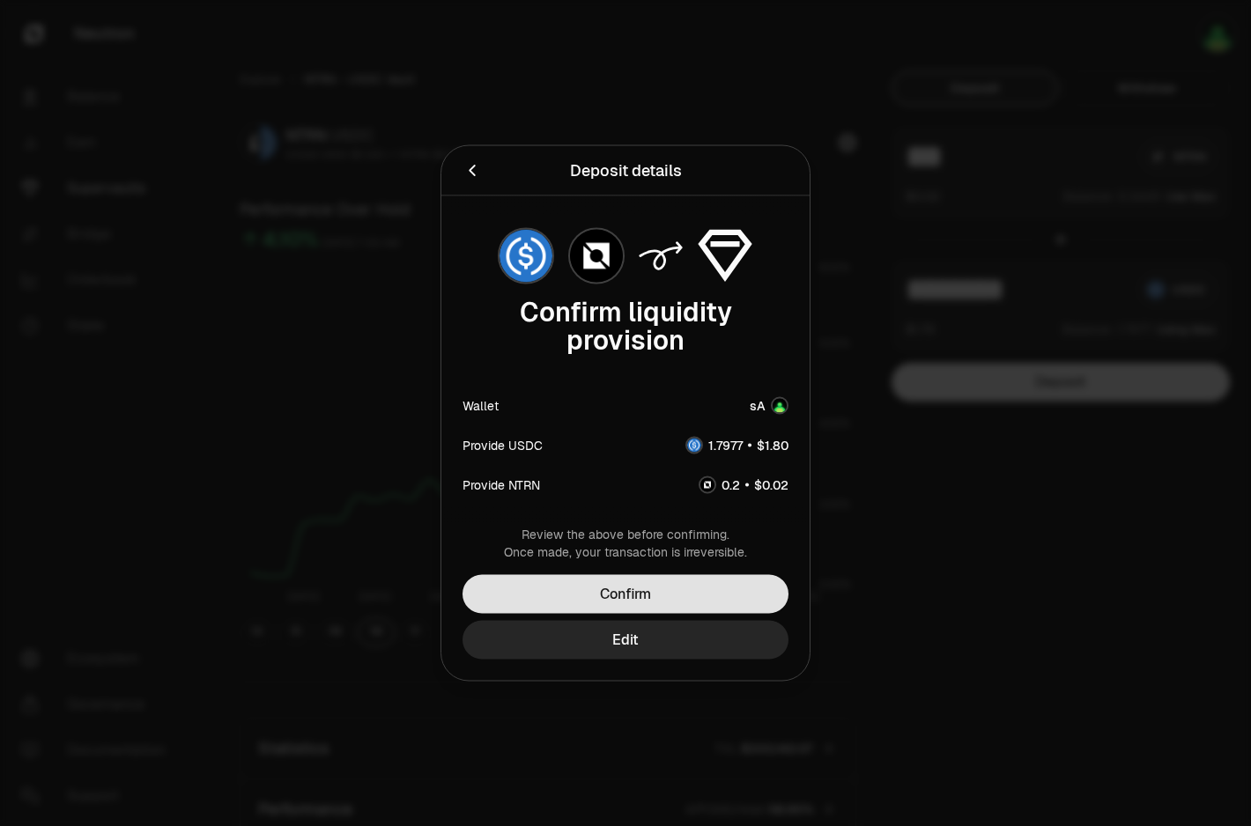
click at [654, 590] on button "Confirm" at bounding box center [625, 594] width 326 height 39
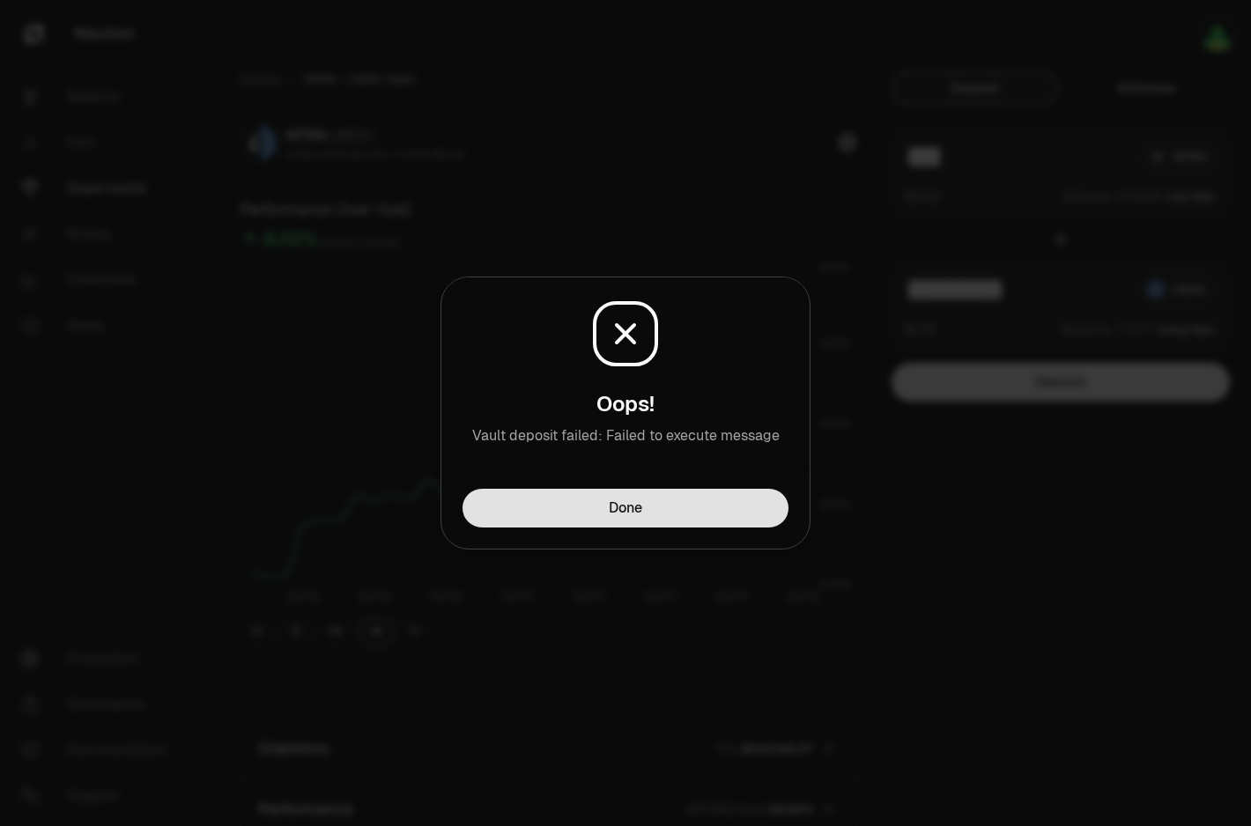
click at [706, 512] on button "Done" at bounding box center [625, 508] width 326 height 39
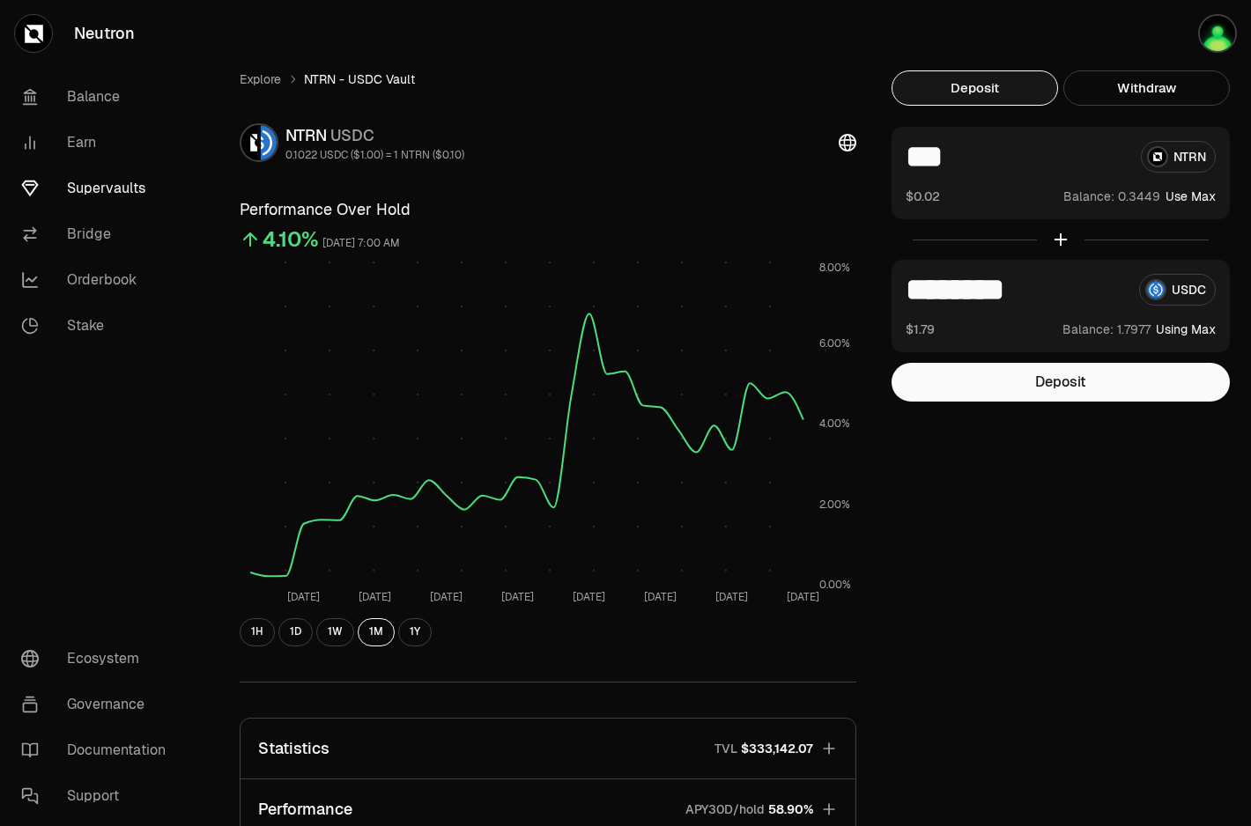
click at [975, 157] on input "***" at bounding box center [1016, 157] width 221 height 32
type input "*"
click at [1019, 374] on button "Deposit" at bounding box center [1060, 382] width 338 height 39
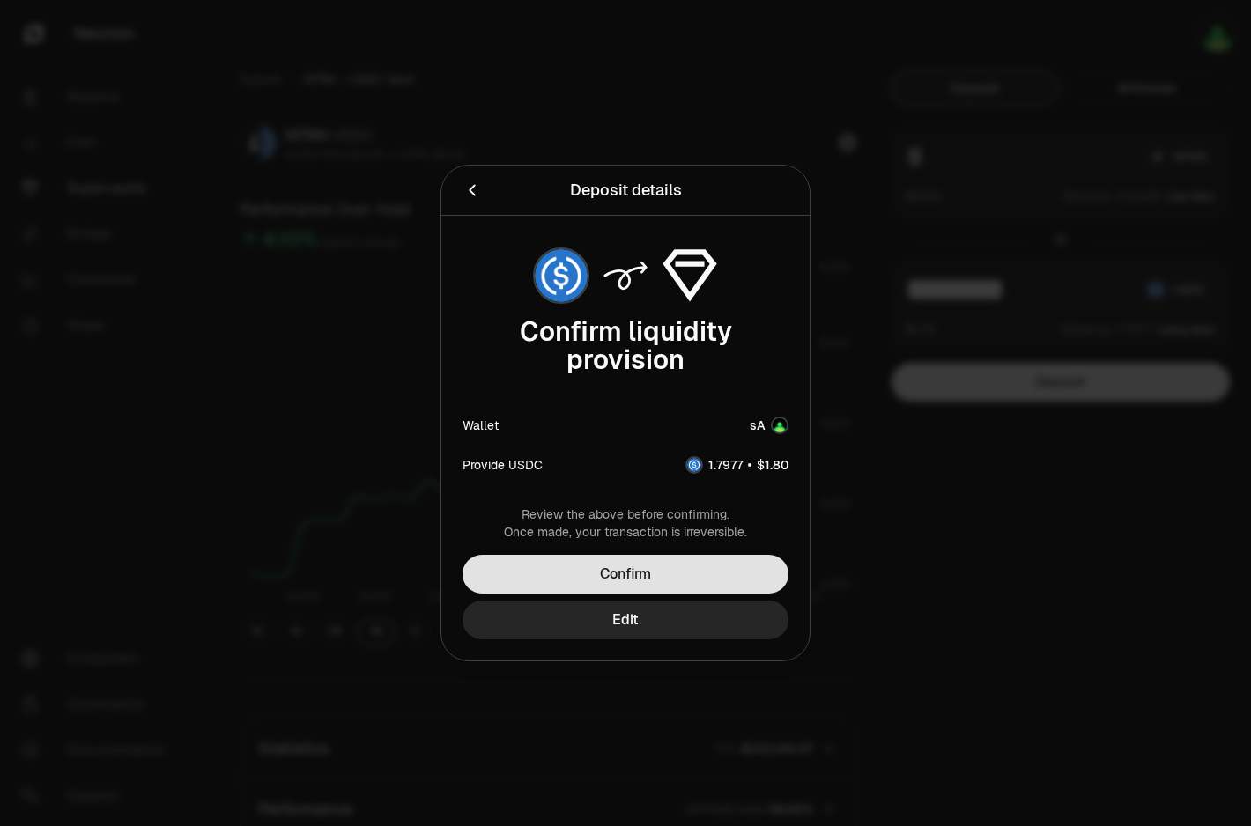
click at [720, 569] on button "Confirm" at bounding box center [625, 574] width 326 height 39
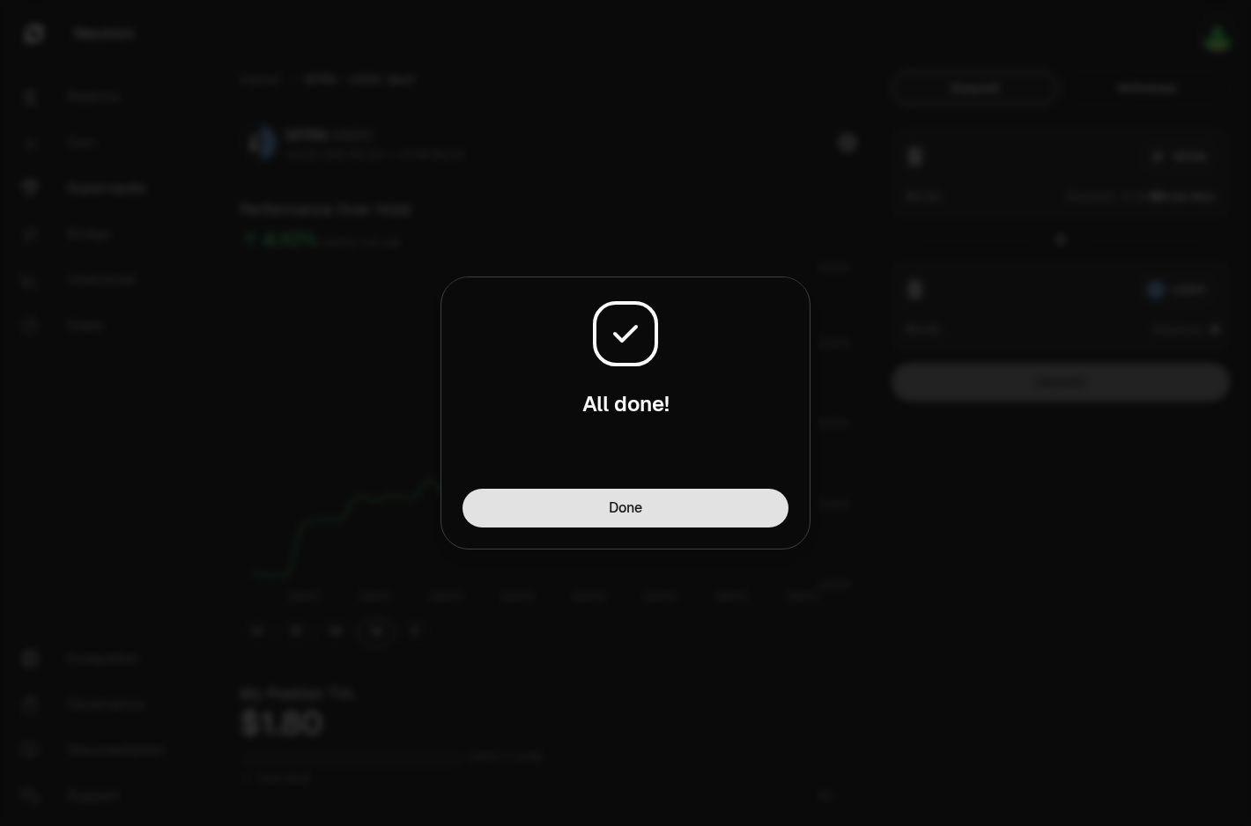
click at [681, 513] on button "Done" at bounding box center [625, 508] width 326 height 39
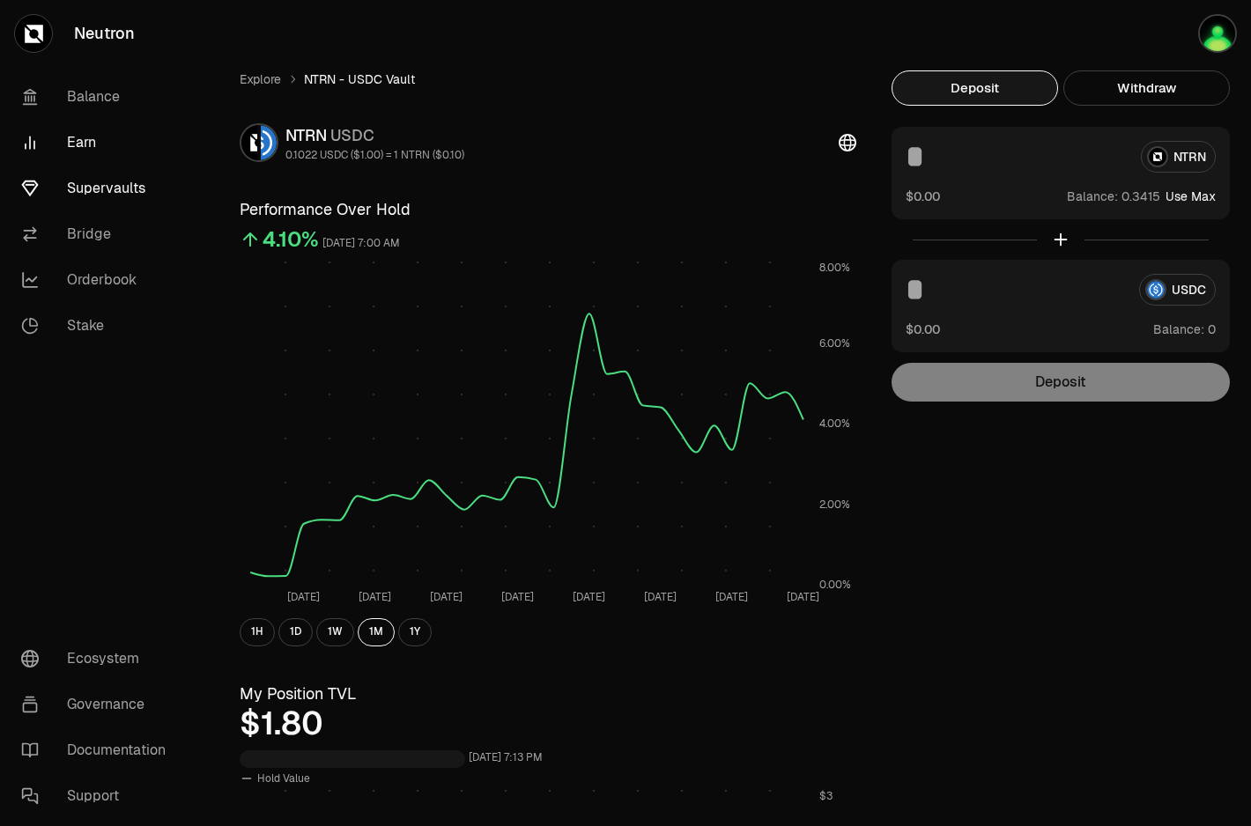
click at [94, 152] on link "Earn" at bounding box center [98, 143] width 183 height 46
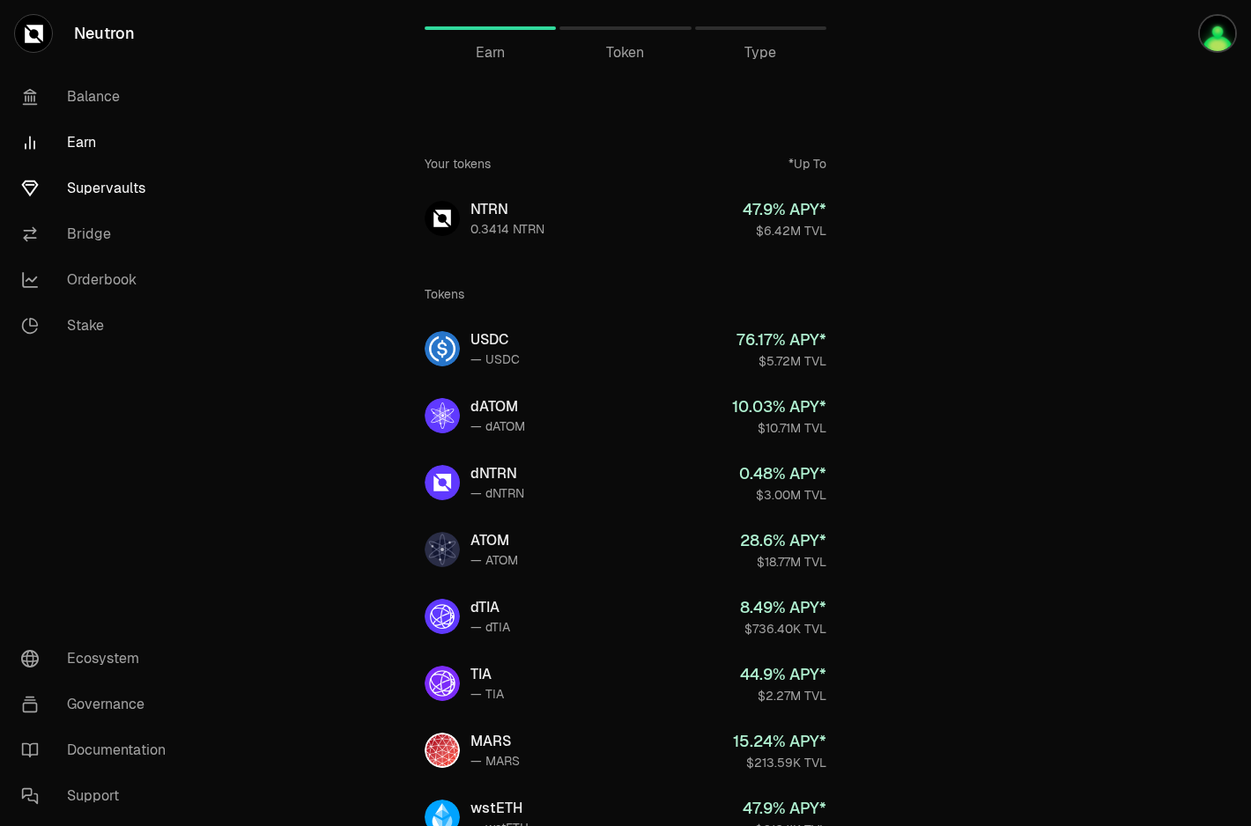
click at [100, 196] on link "Supervaults" at bounding box center [98, 189] width 183 height 46
